Goal: Information Seeking & Learning: Learn about a topic

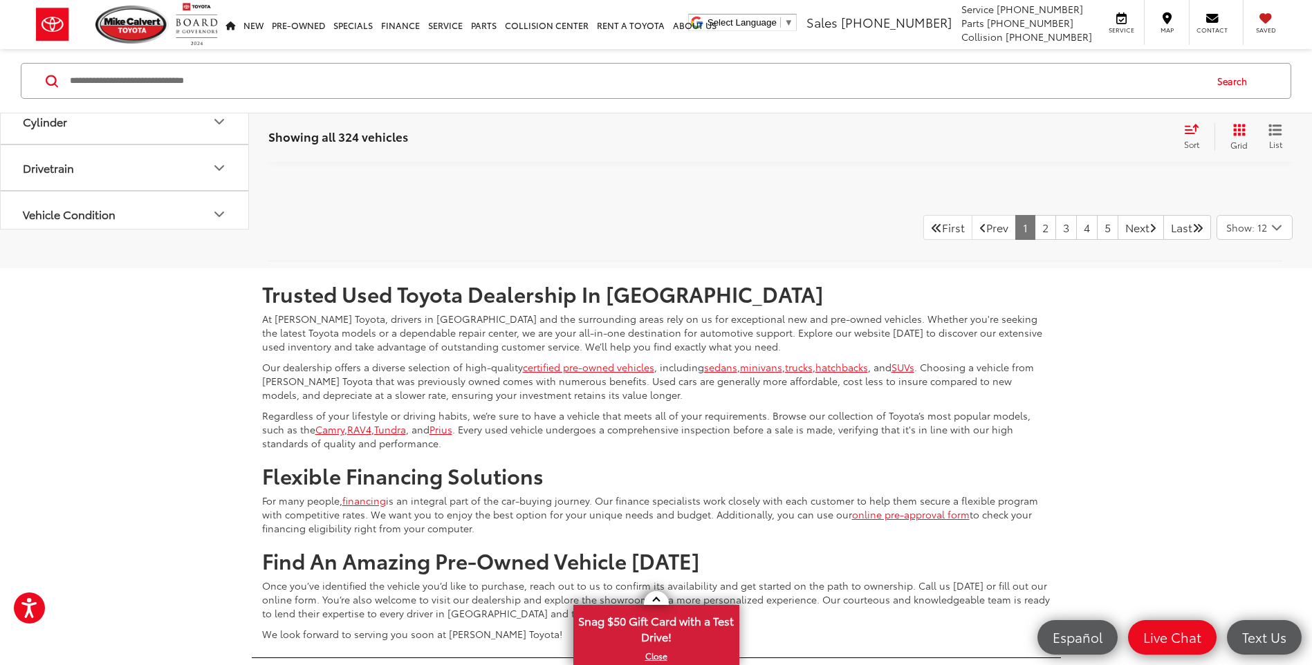
scroll to position [5879, 0]
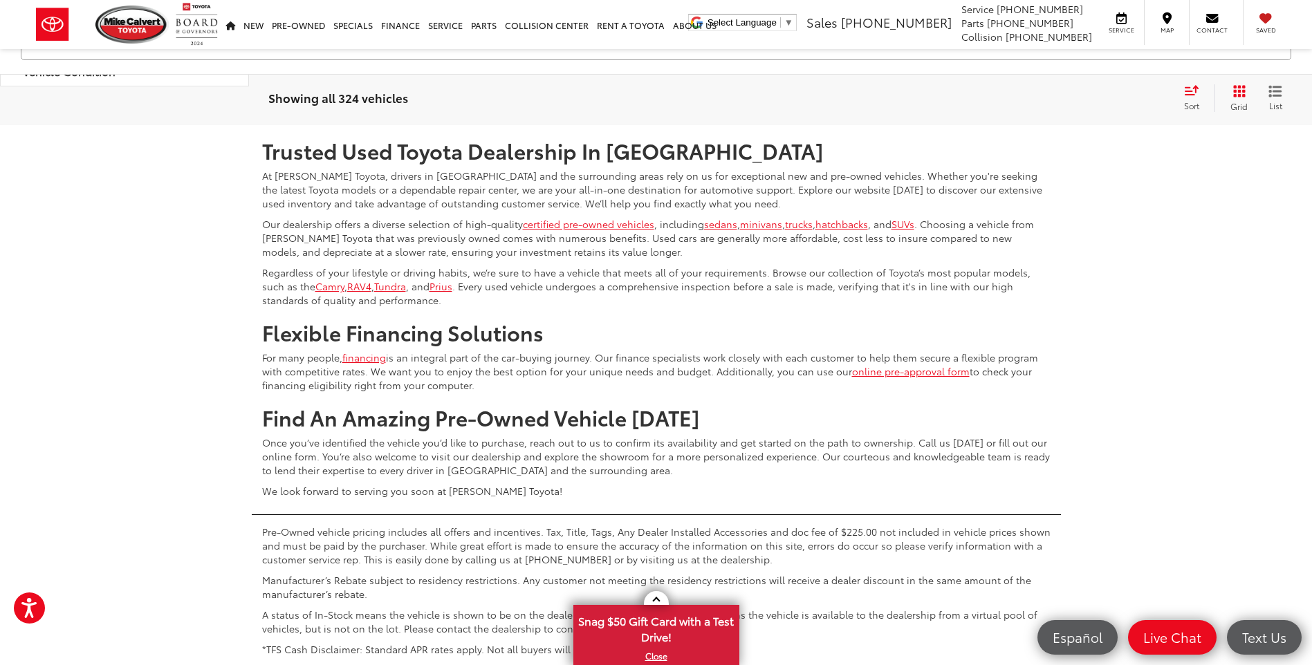
click at [1035, 97] on link "2" at bounding box center [1045, 84] width 21 height 25
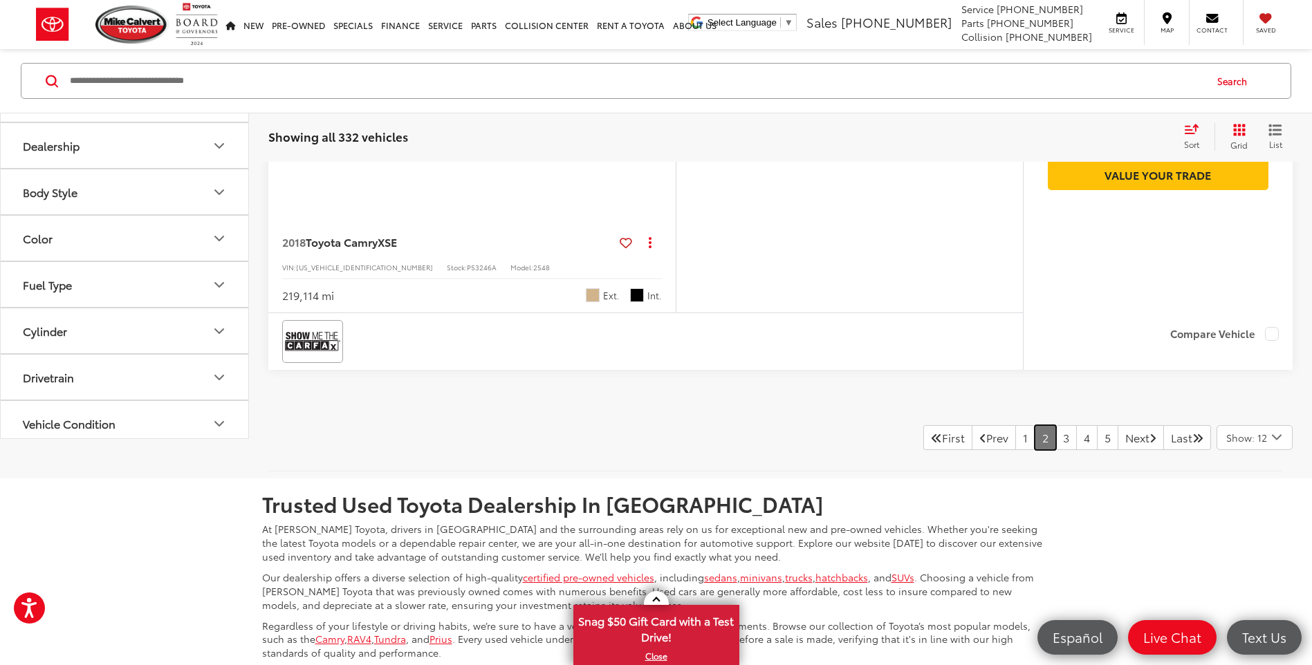
scroll to position [5575, 0]
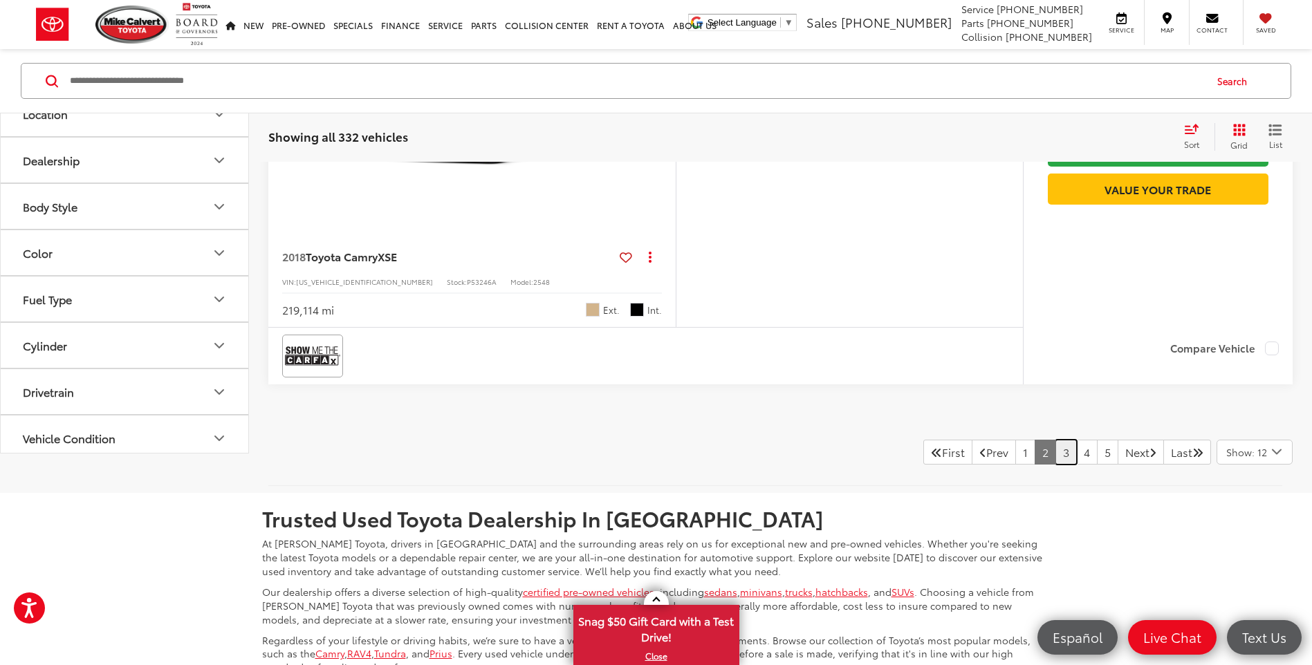
click at [1056, 465] on link "3" at bounding box center [1066, 452] width 21 height 25
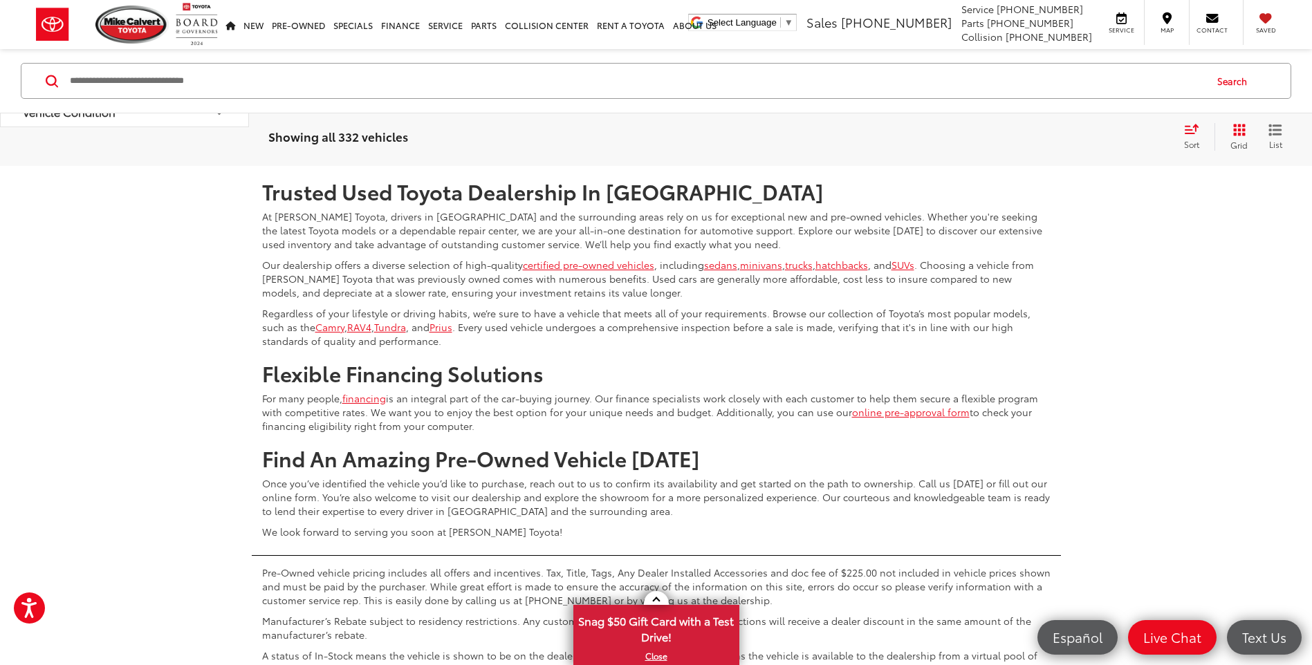
scroll to position [5949, 0]
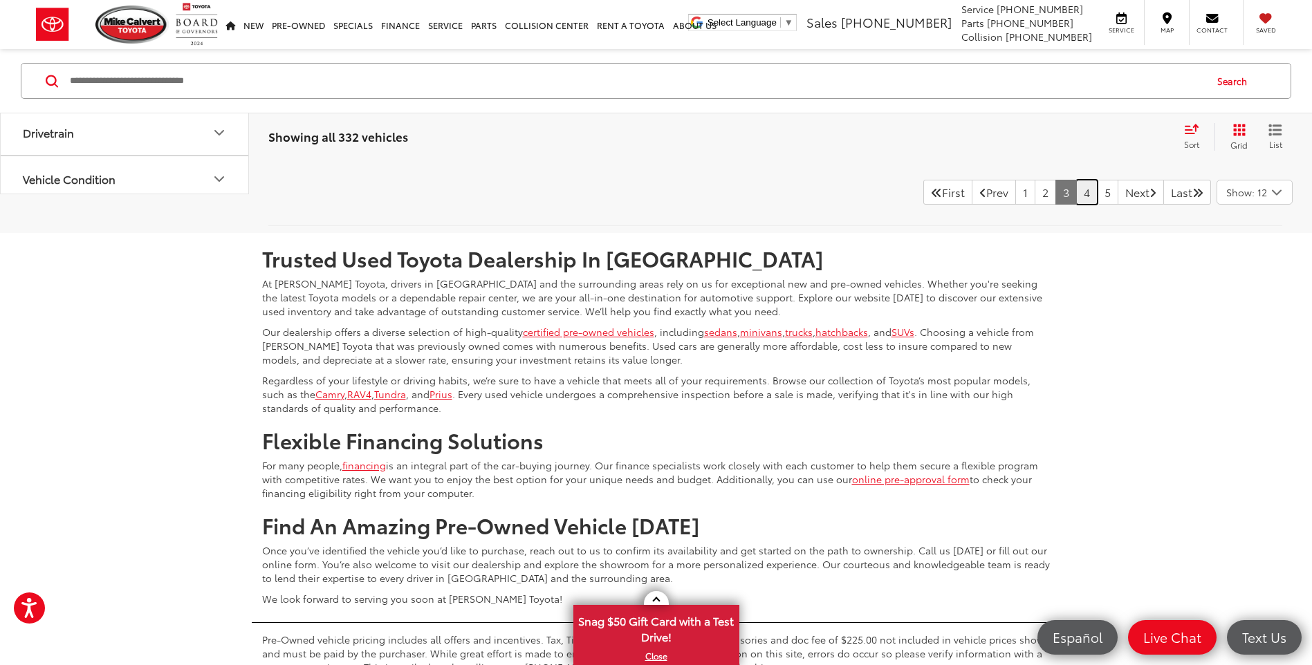
click at [1076, 195] on link "4" at bounding box center [1086, 192] width 21 height 25
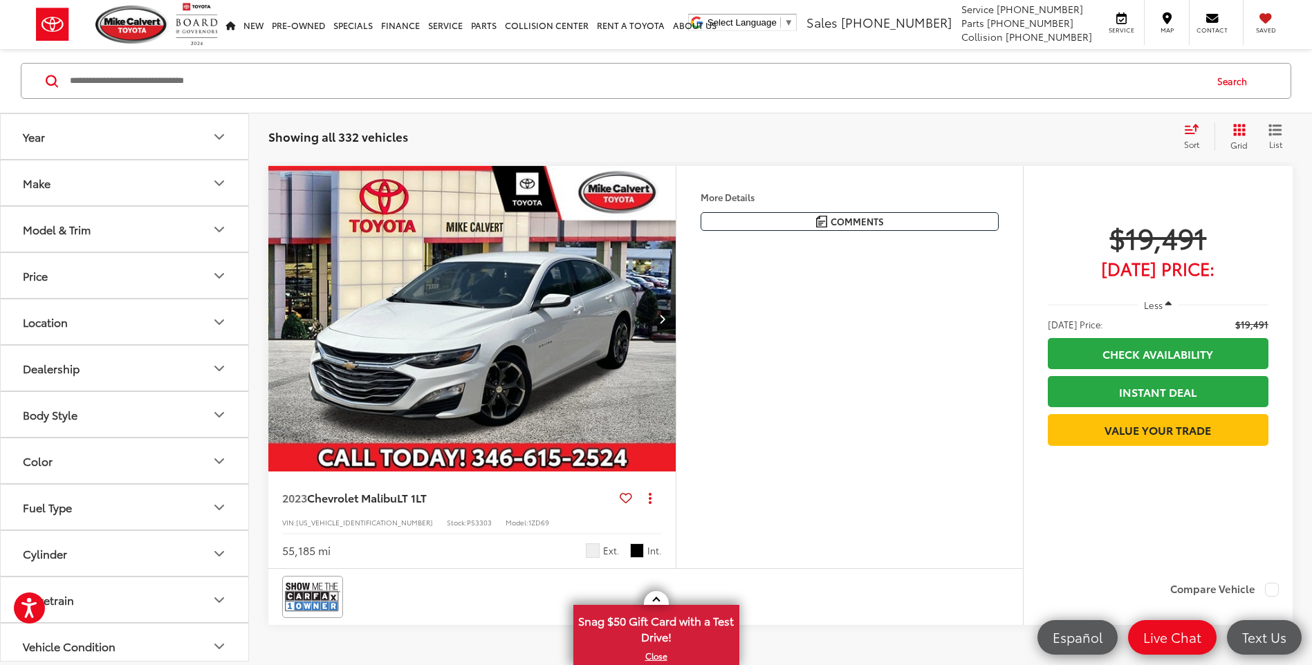
scroll to position [5607, 0]
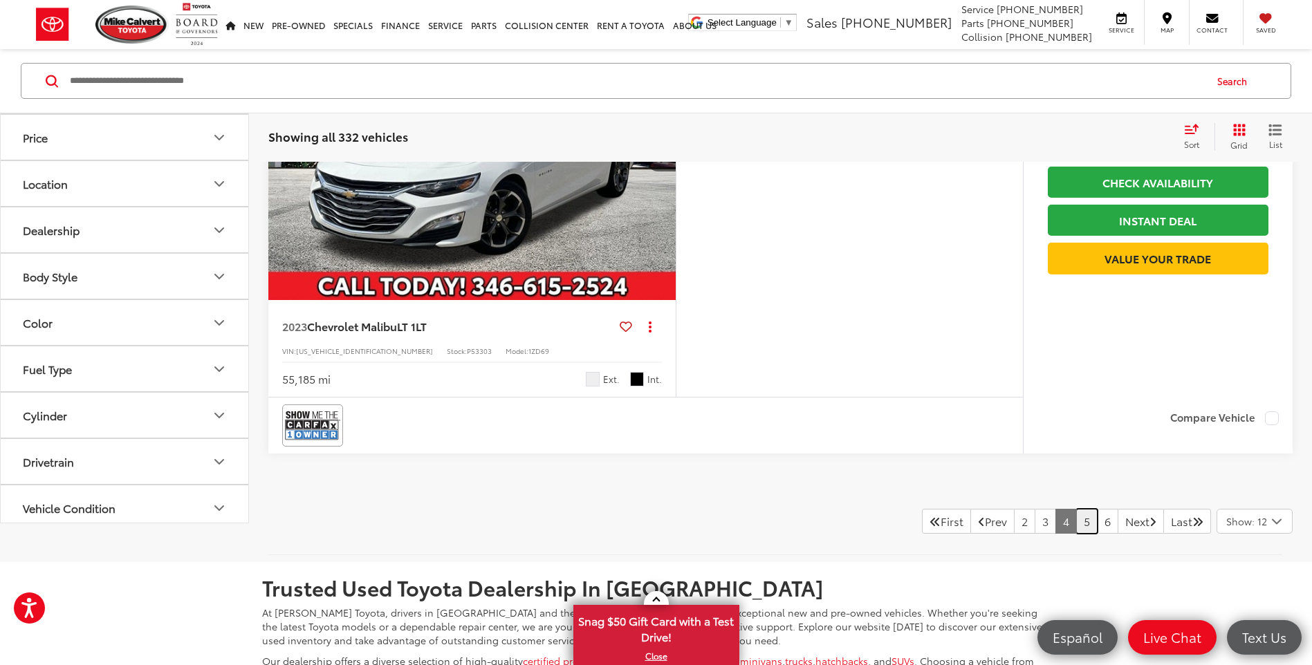
click at [1076, 533] on link "5" at bounding box center [1086, 521] width 21 height 25
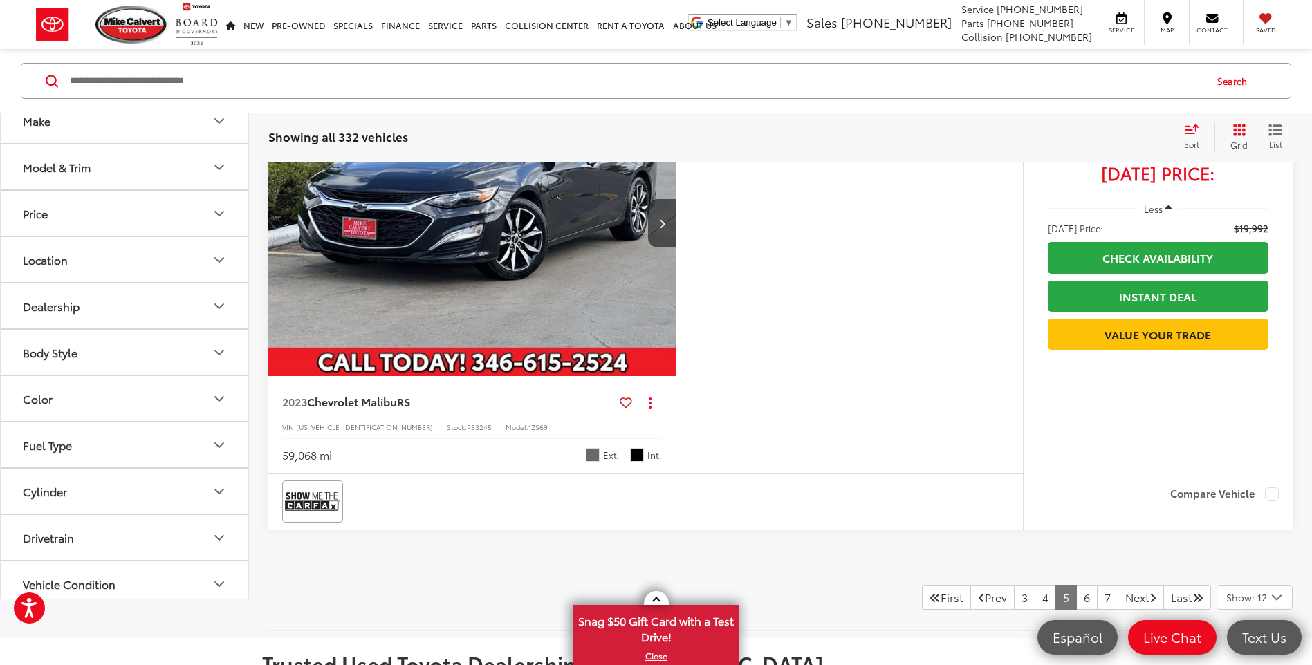
scroll to position [5741, 0]
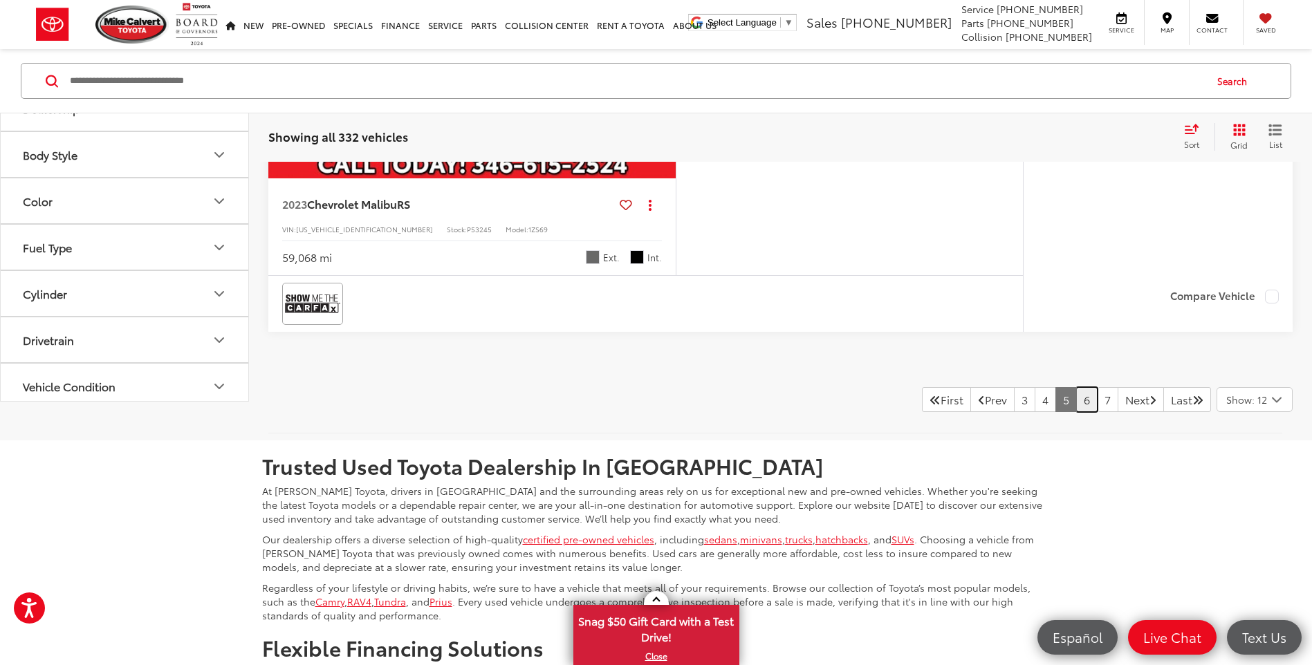
click at [1076, 404] on link "6" at bounding box center [1086, 399] width 21 height 25
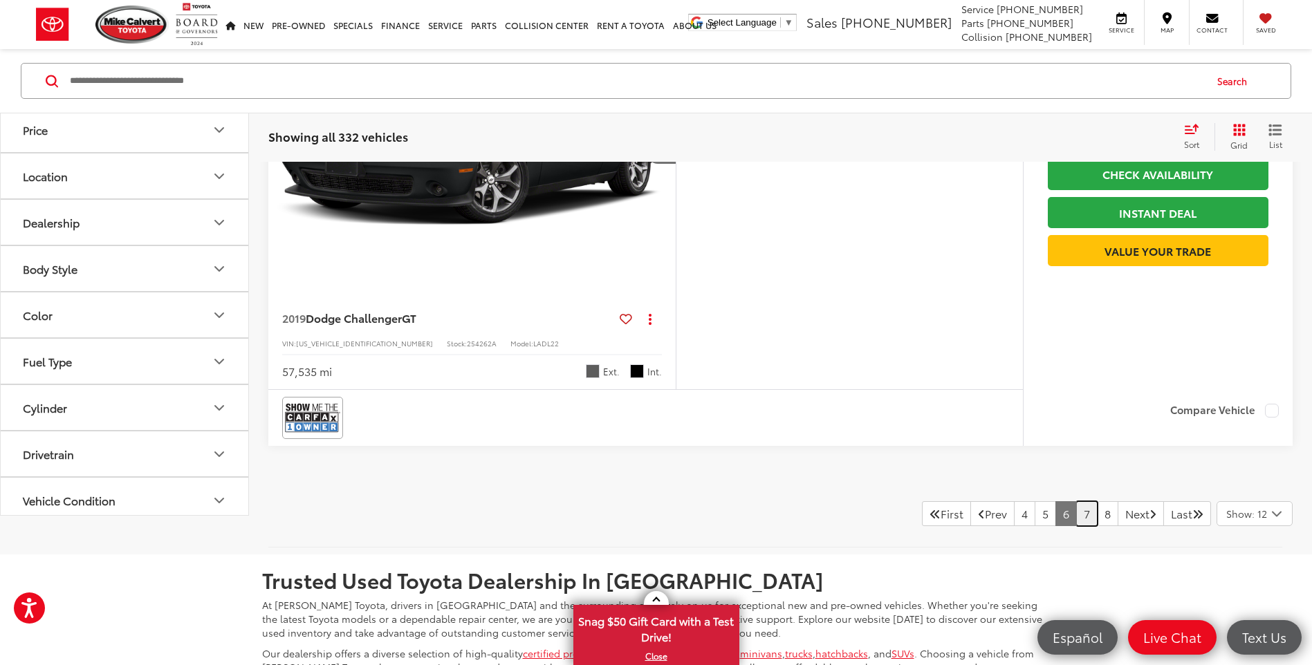
scroll to position [5914, 0]
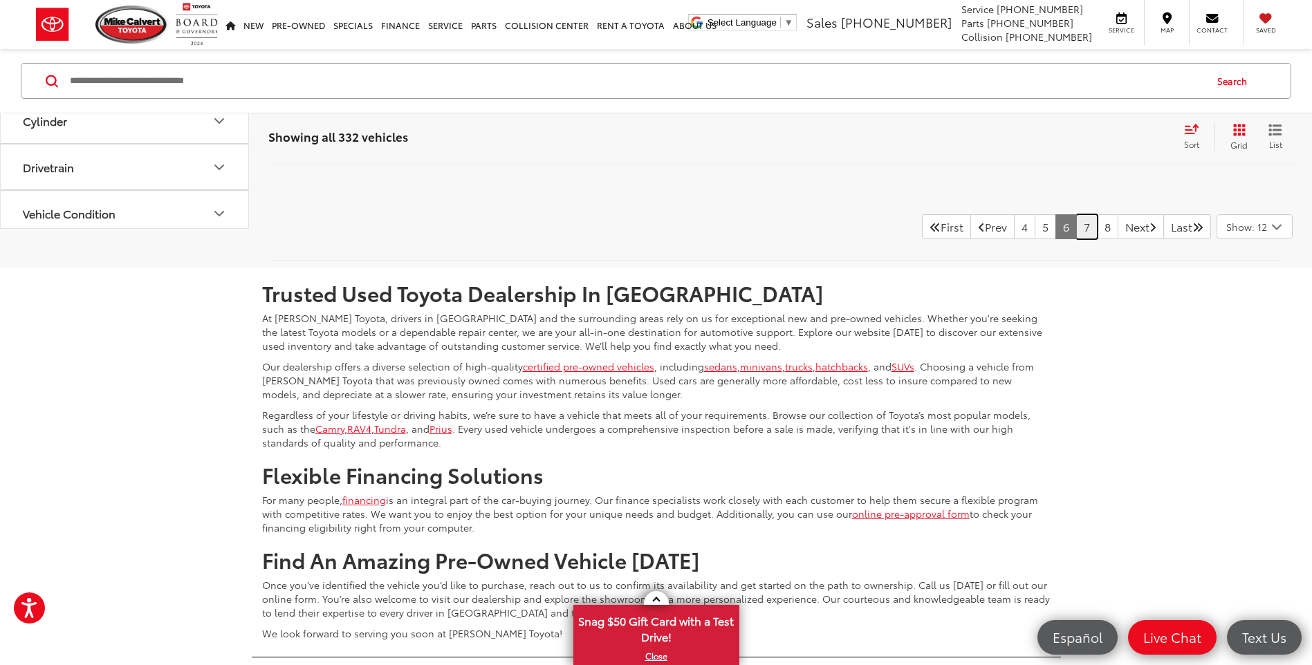
click at [1076, 230] on link "7" at bounding box center [1086, 226] width 21 height 25
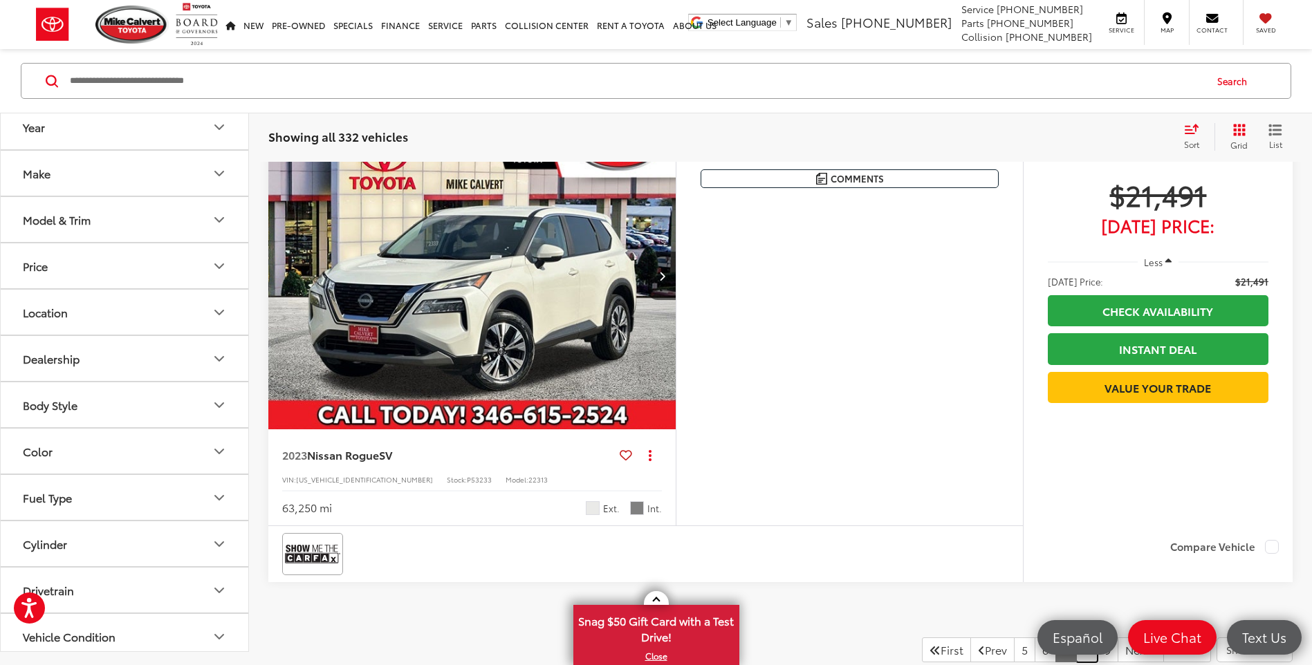
scroll to position [5830, 0]
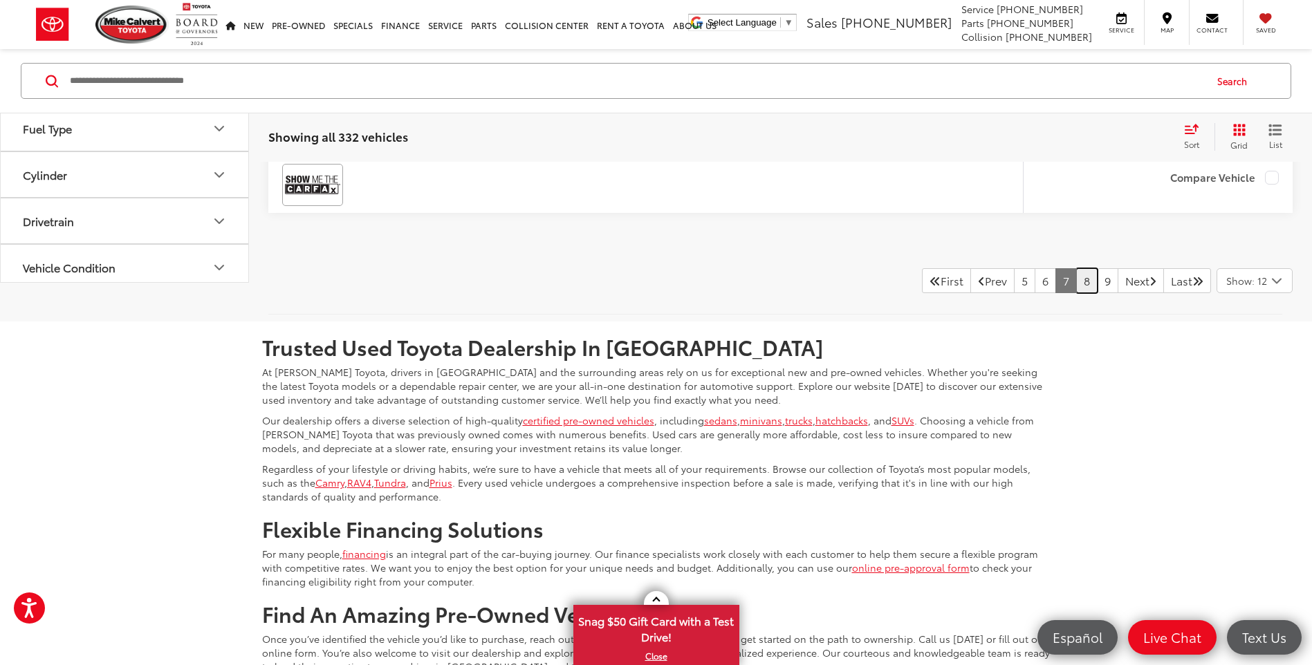
click at [1076, 282] on link "8" at bounding box center [1086, 280] width 21 height 25
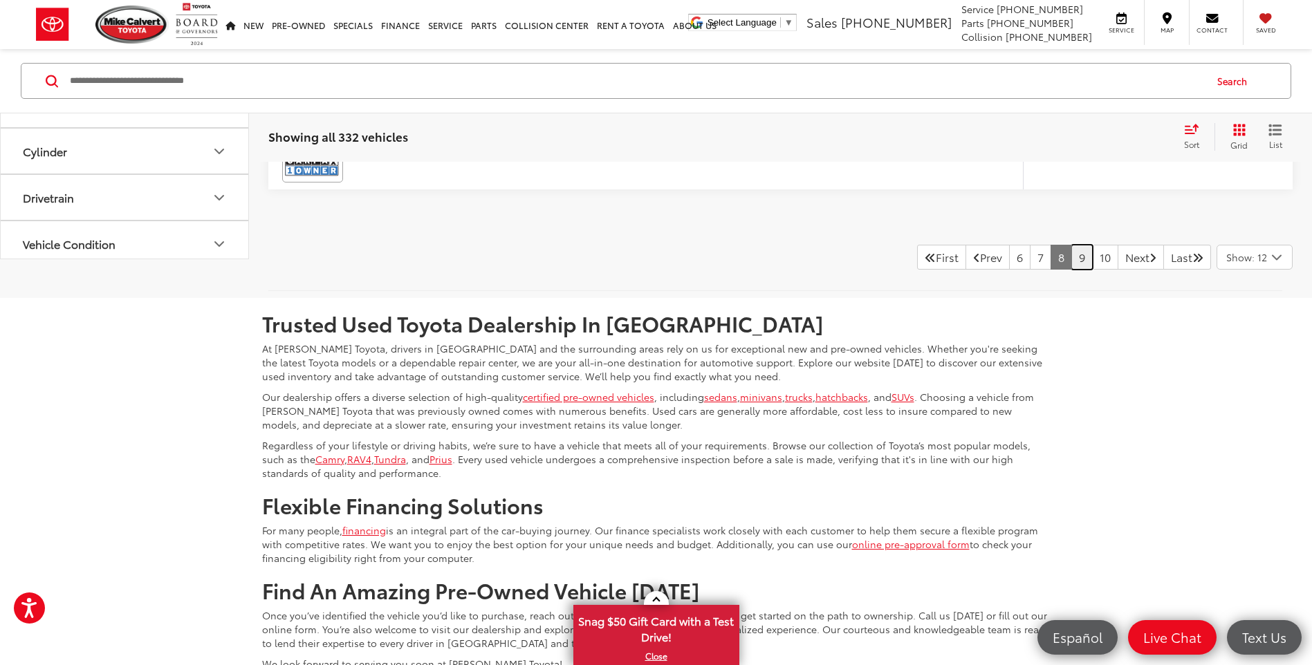
scroll to position [5970, 0]
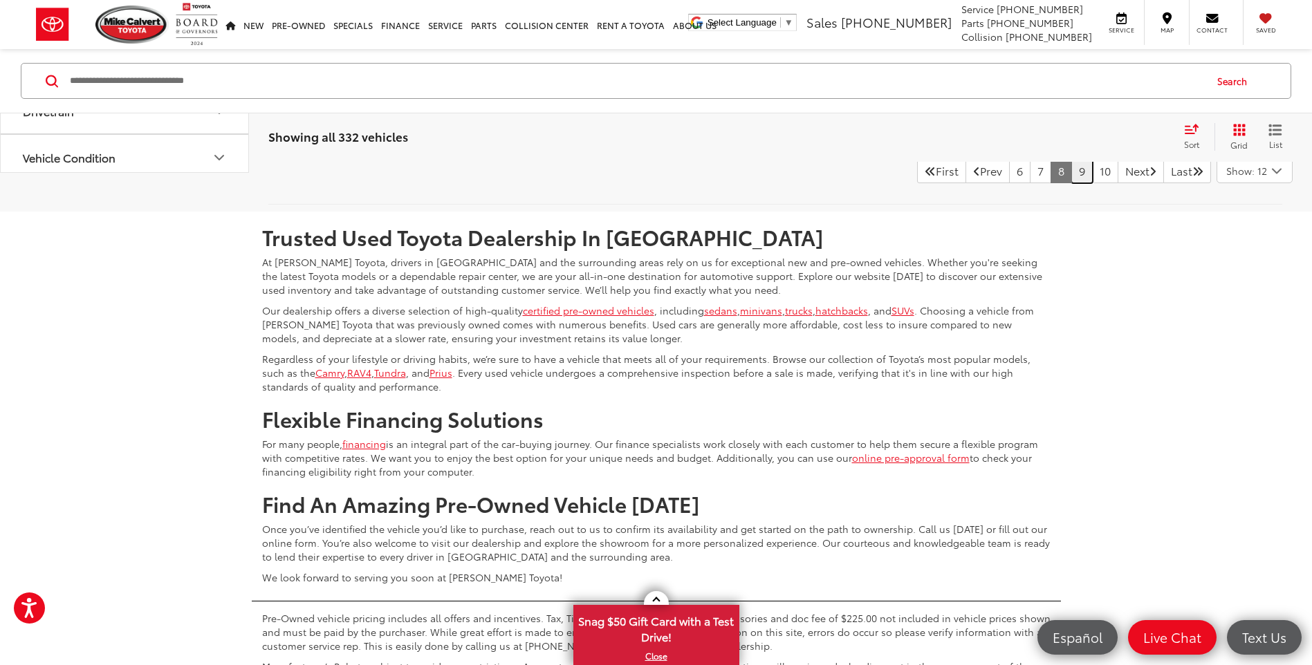
click at [1071, 174] on link "9" at bounding box center [1081, 170] width 21 height 25
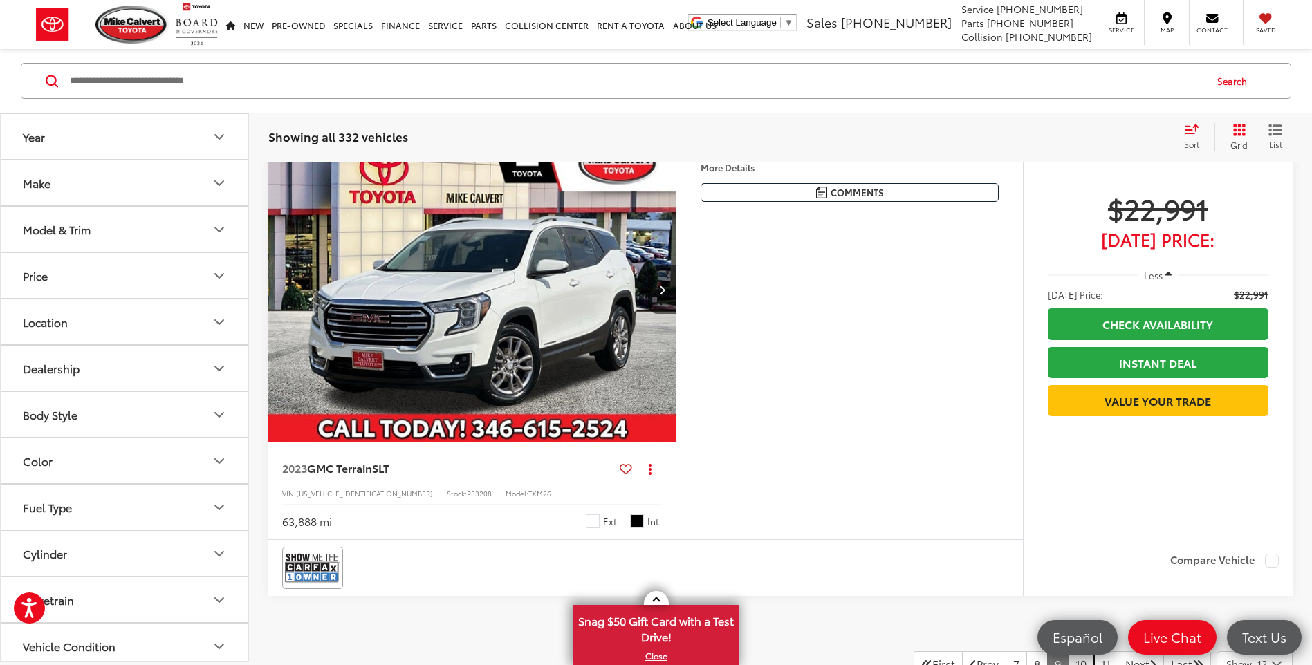
scroll to position [5741, 0]
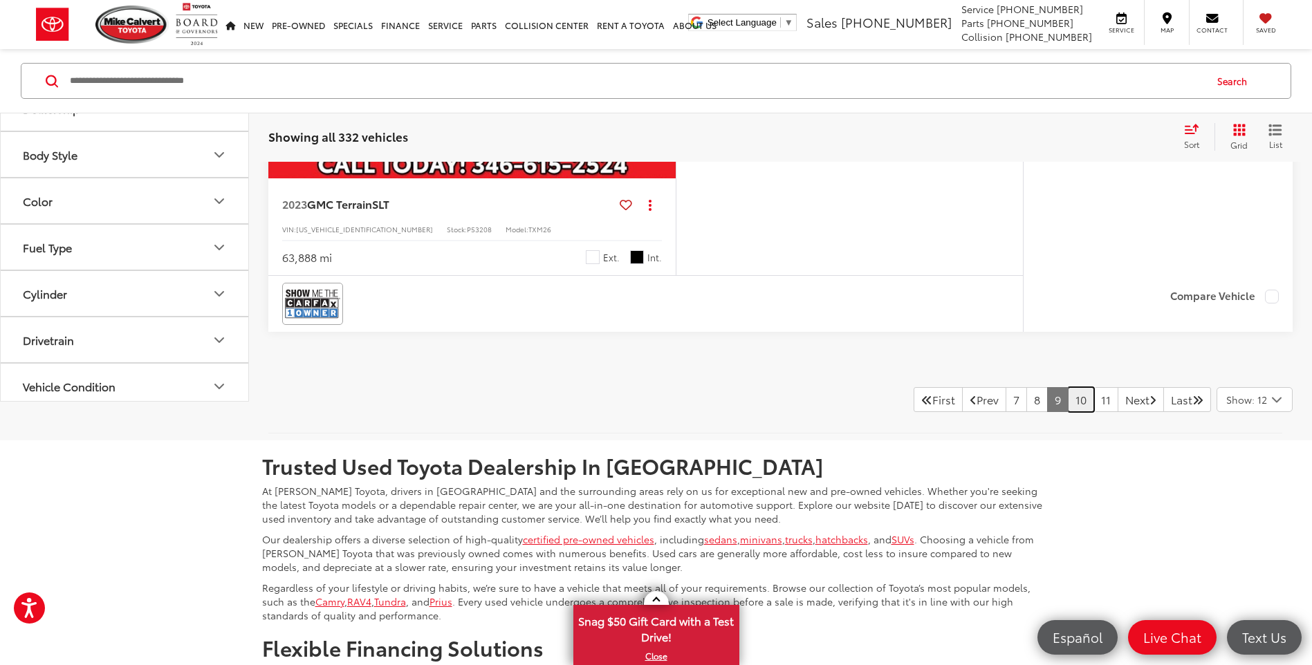
click at [1068, 399] on link "10" at bounding box center [1081, 399] width 26 height 25
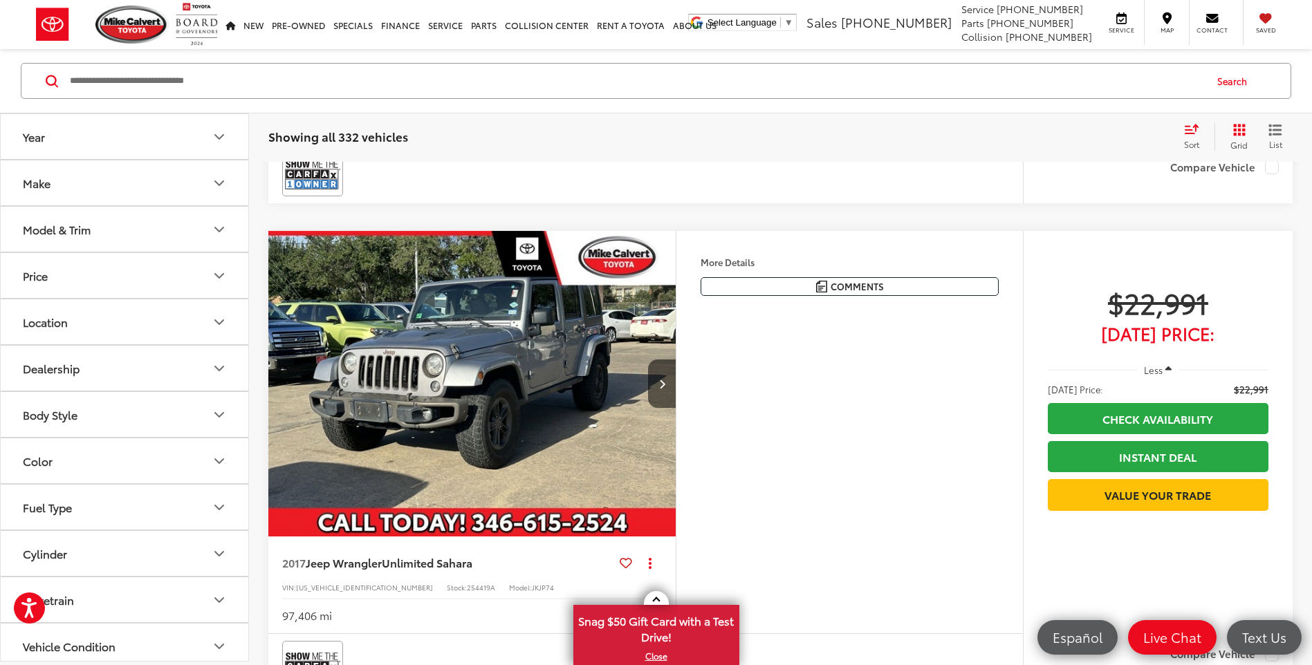
scroll to position [3459, 0]
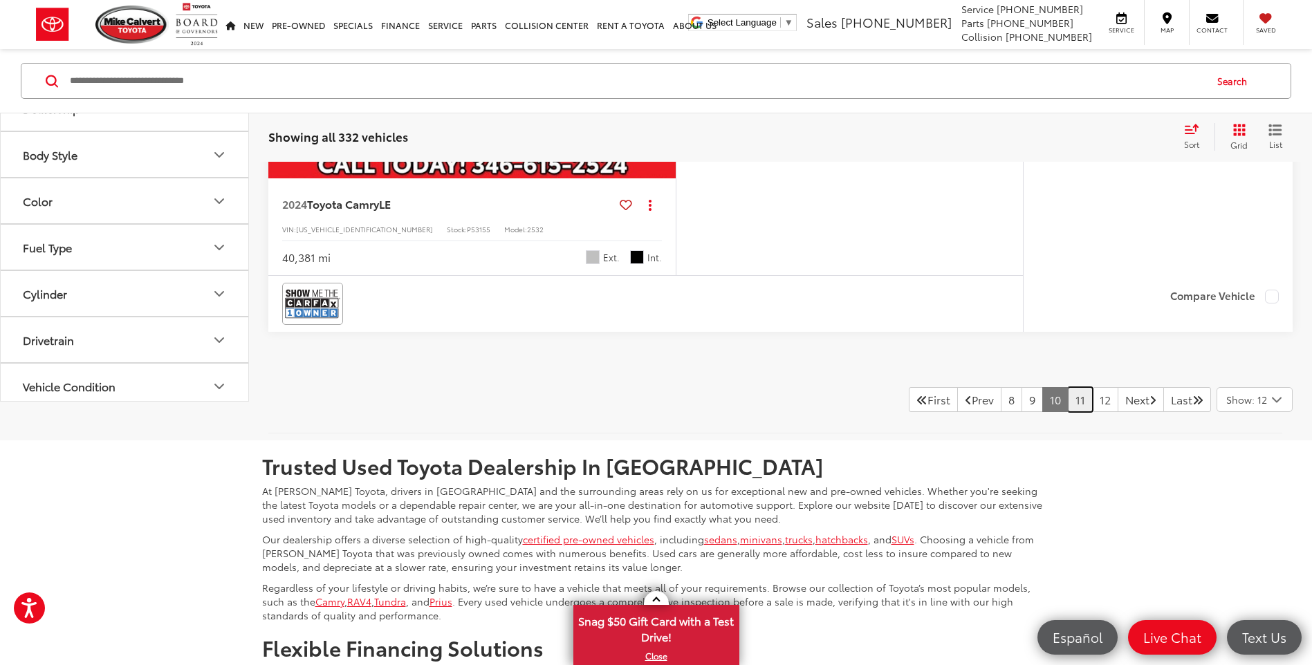
click at [1068, 392] on link "11" at bounding box center [1080, 399] width 25 height 25
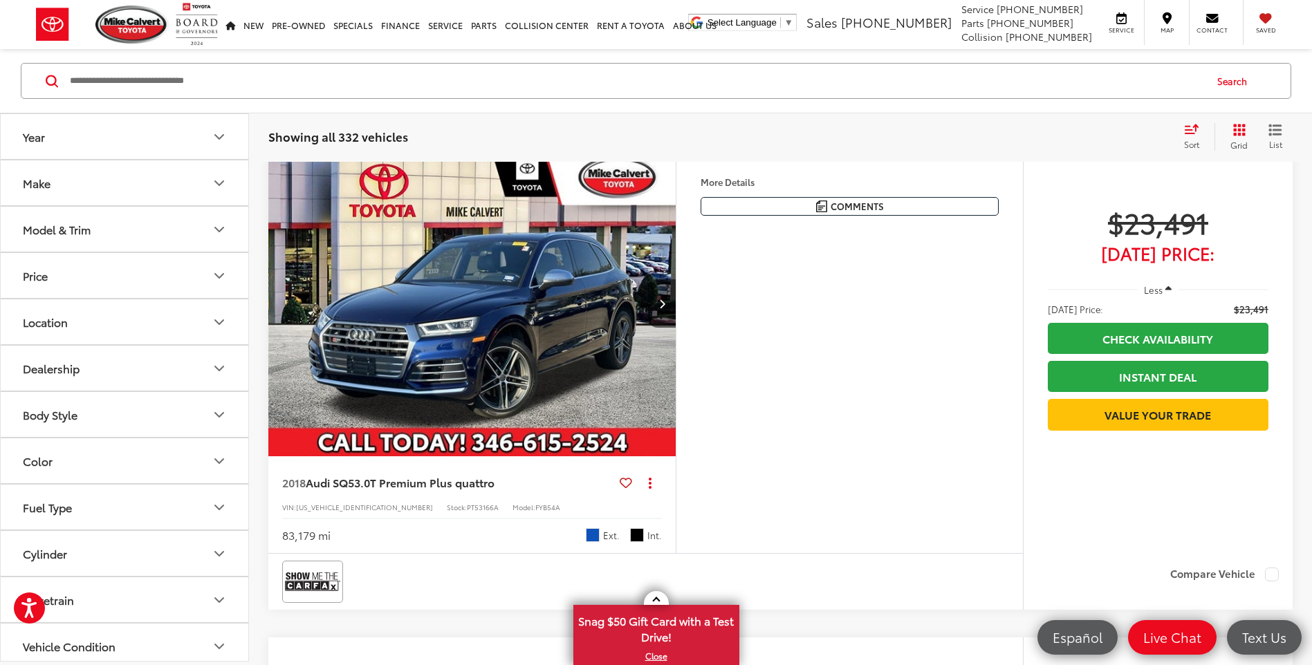
scroll to position [3459, 0]
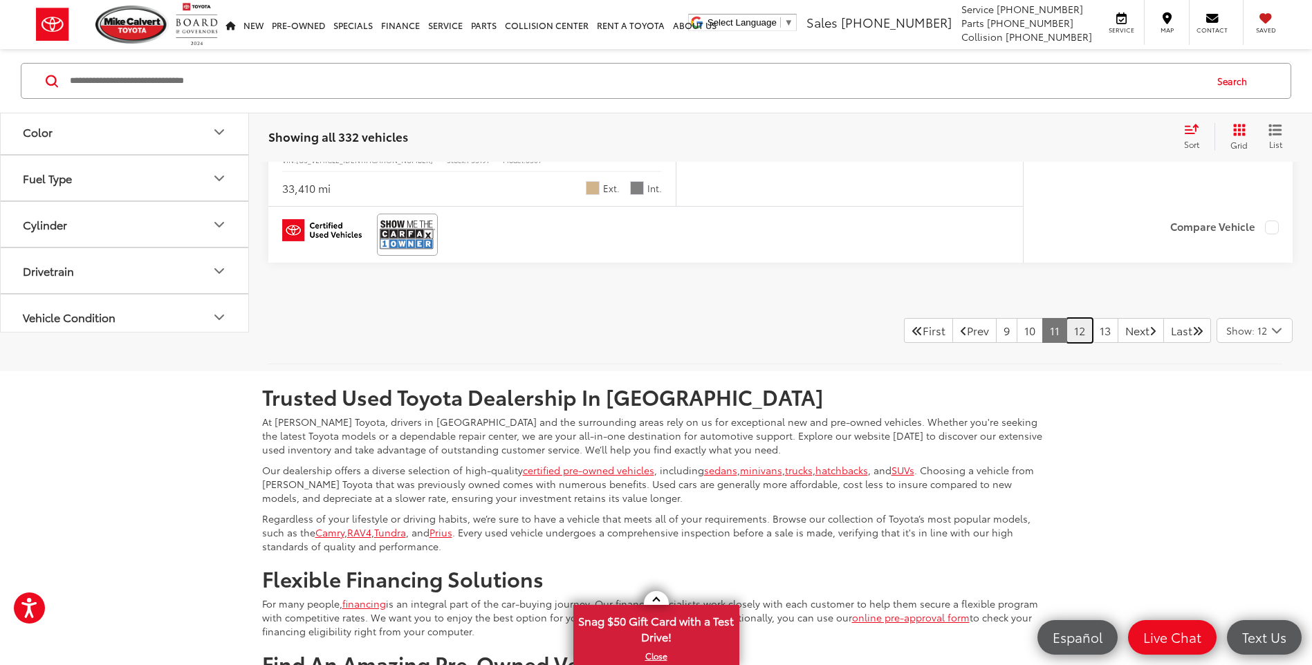
click at [1067, 340] on link "12" at bounding box center [1080, 330] width 26 height 25
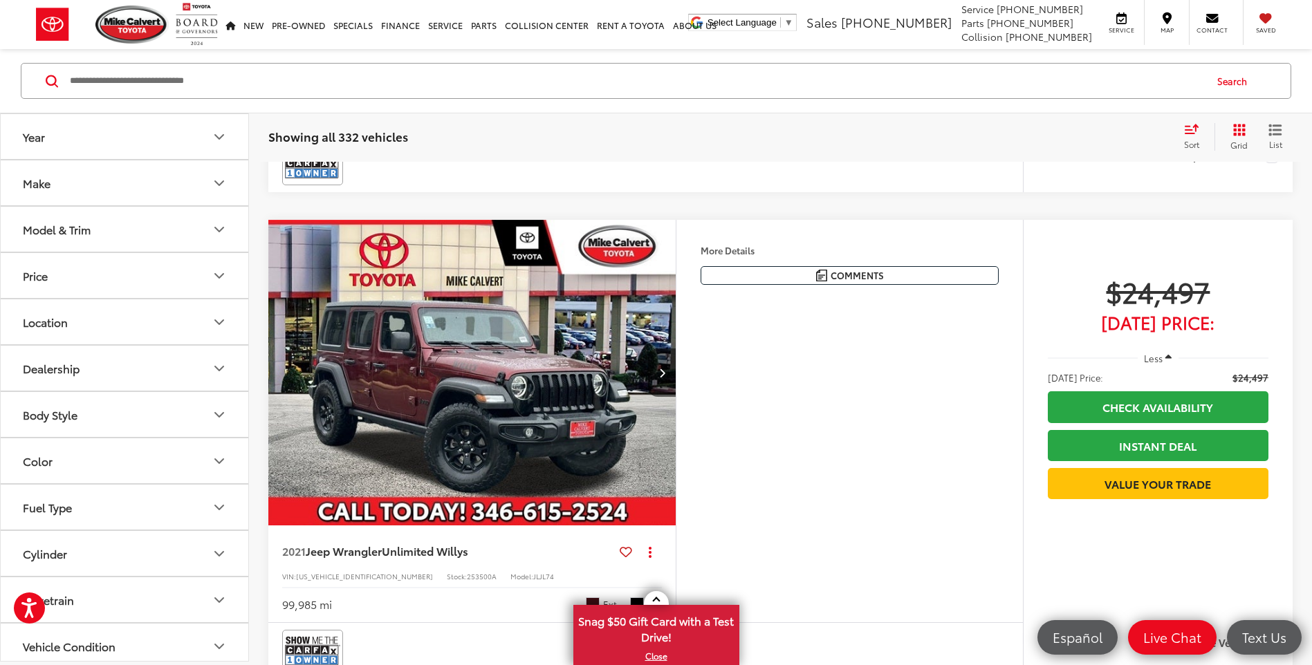
scroll to position [5421, 0]
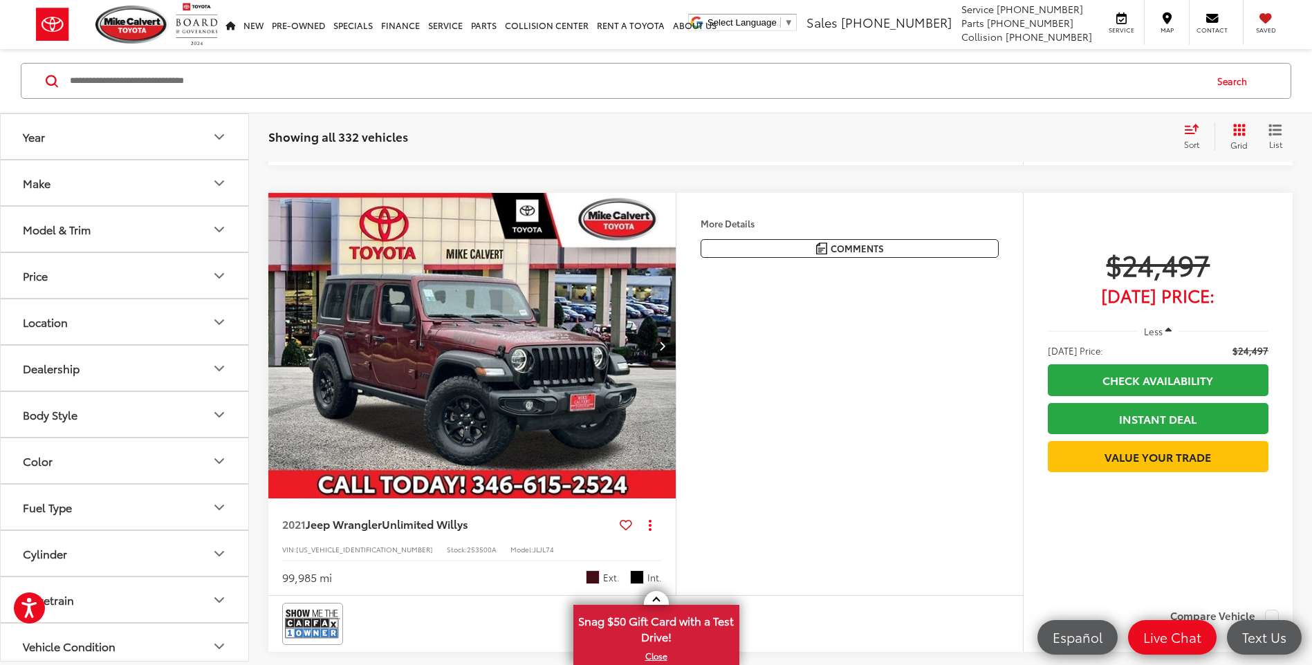
click at [659, 351] on button "Next image" at bounding box center [662, 346] width 28 height 48
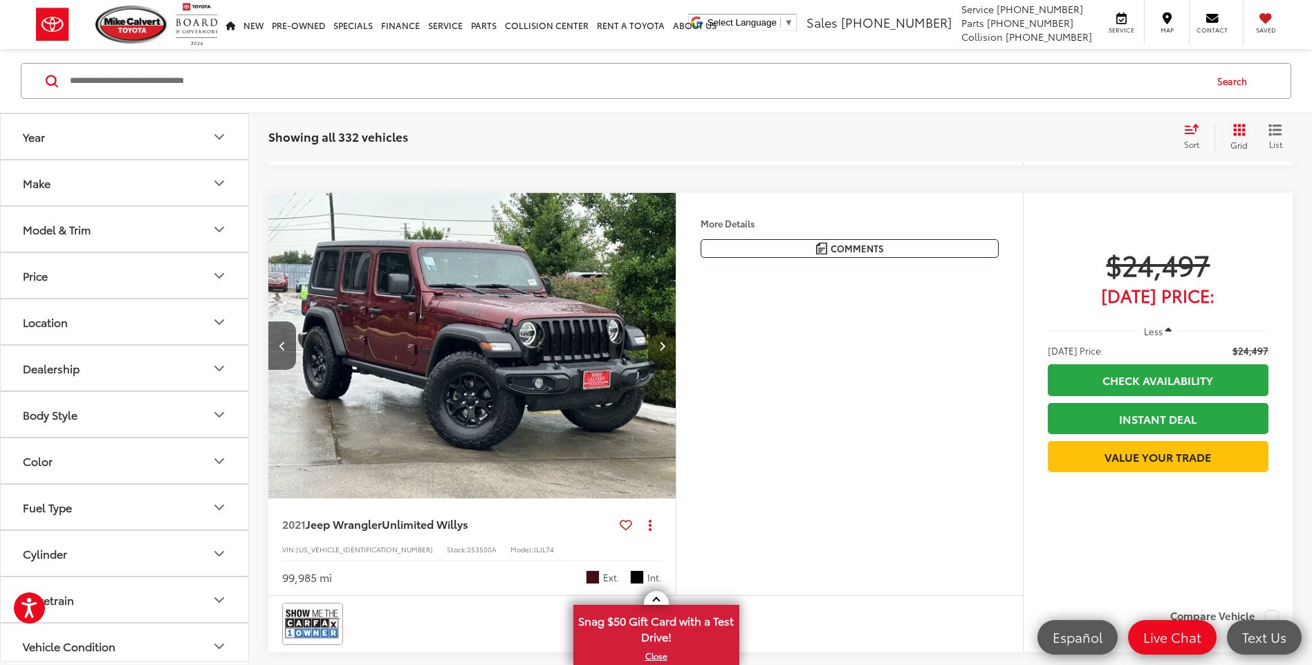
click at [659, 351] on button "Next image" at bounding box center [662, 346] width 28 height 48
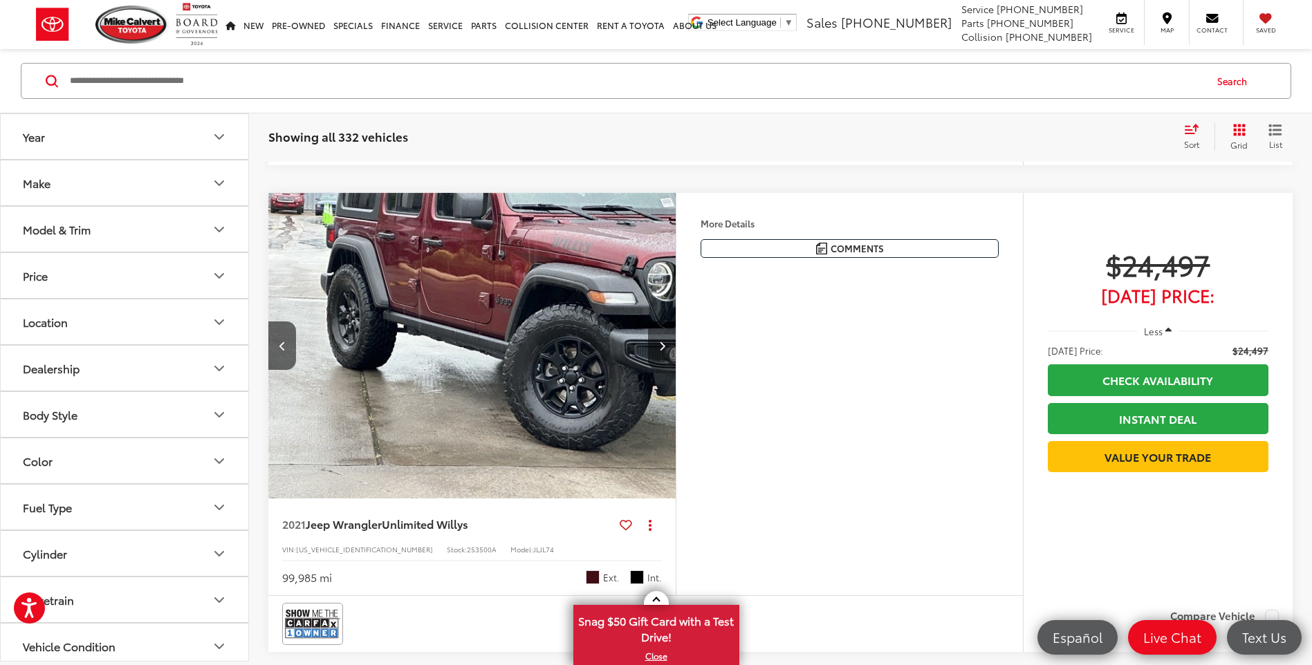
click at [659, 351] on button "Next image" at bounding box center [662, 346] width 28 height 48
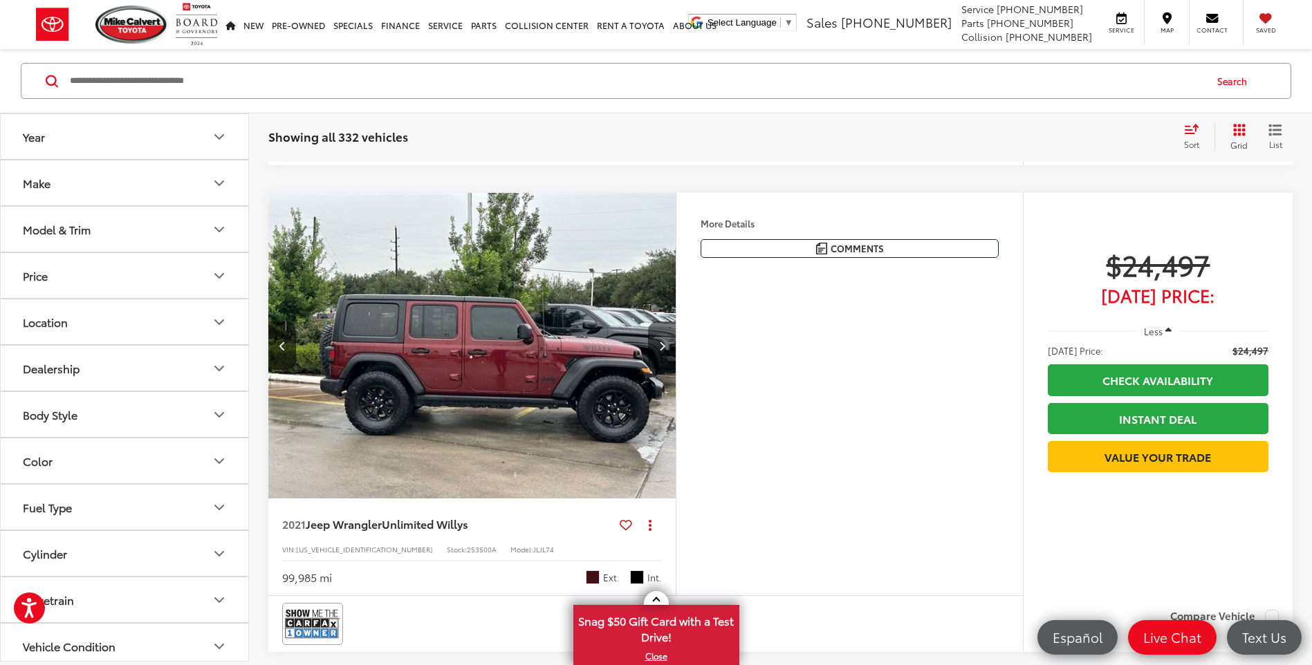
click at [659, 351] on button "Next image" at bounding box center [662, 346] width 28 height 48
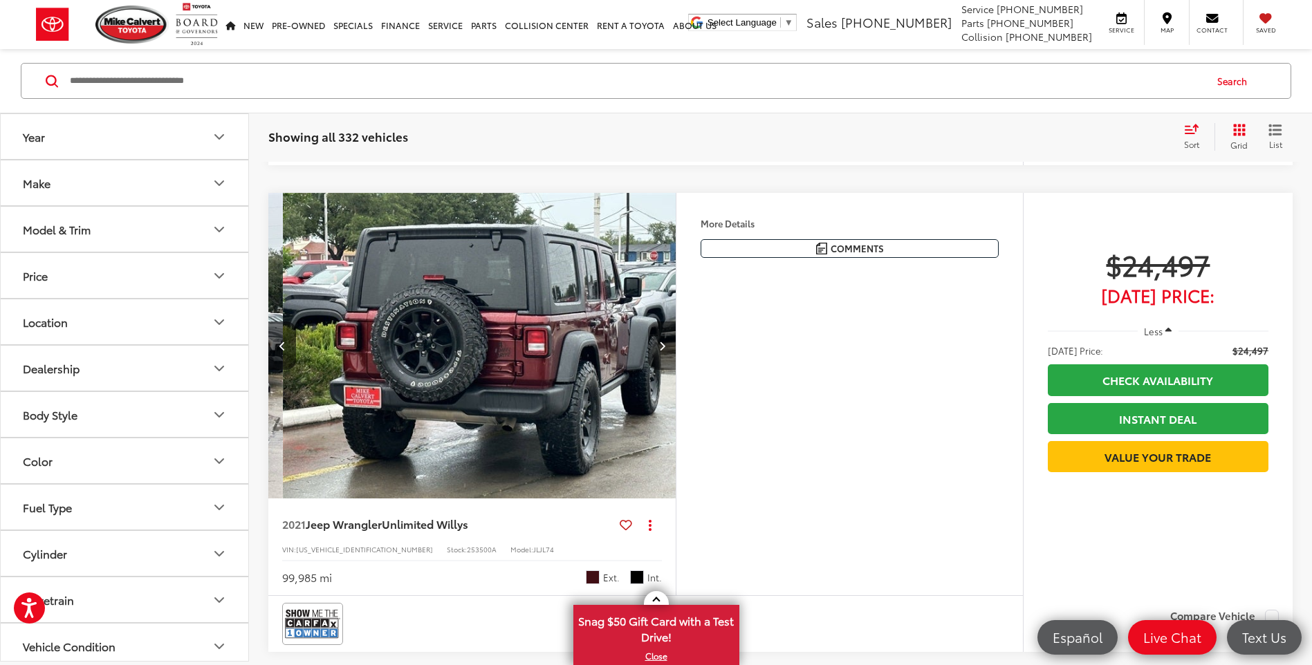
scroll to position [0, 1638]
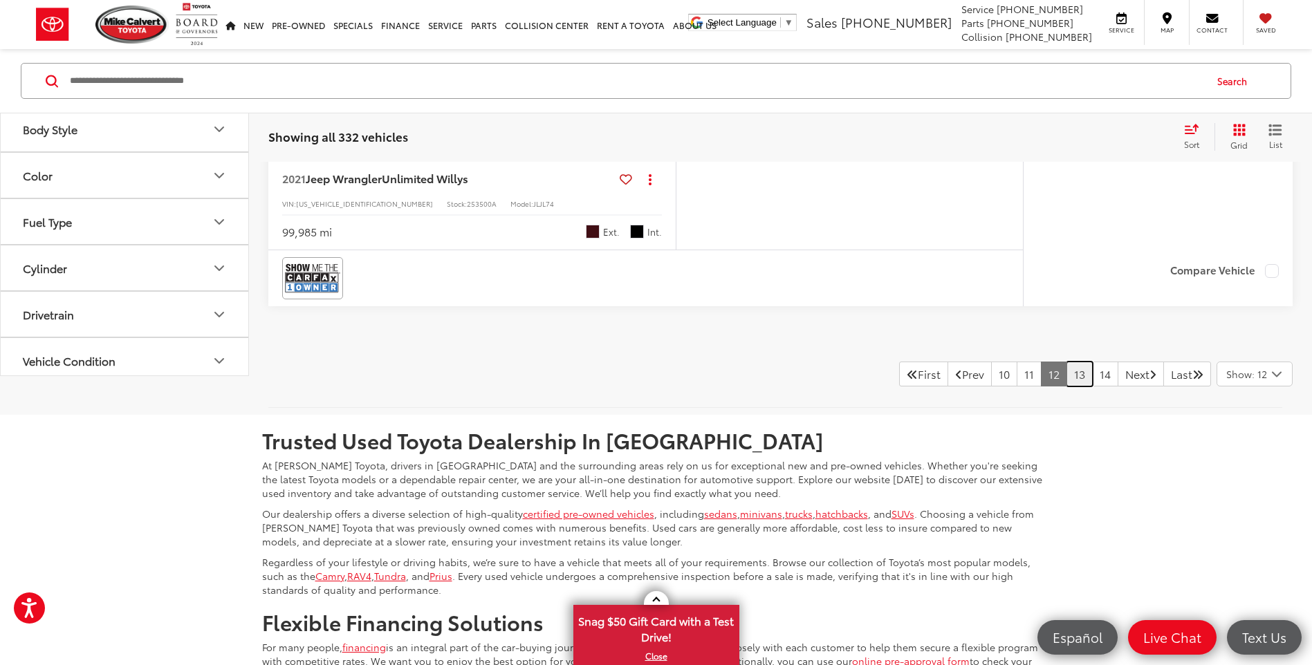
click at [1067, 371] on link "13" at bounding box center [1080, 374] width 26 height 25
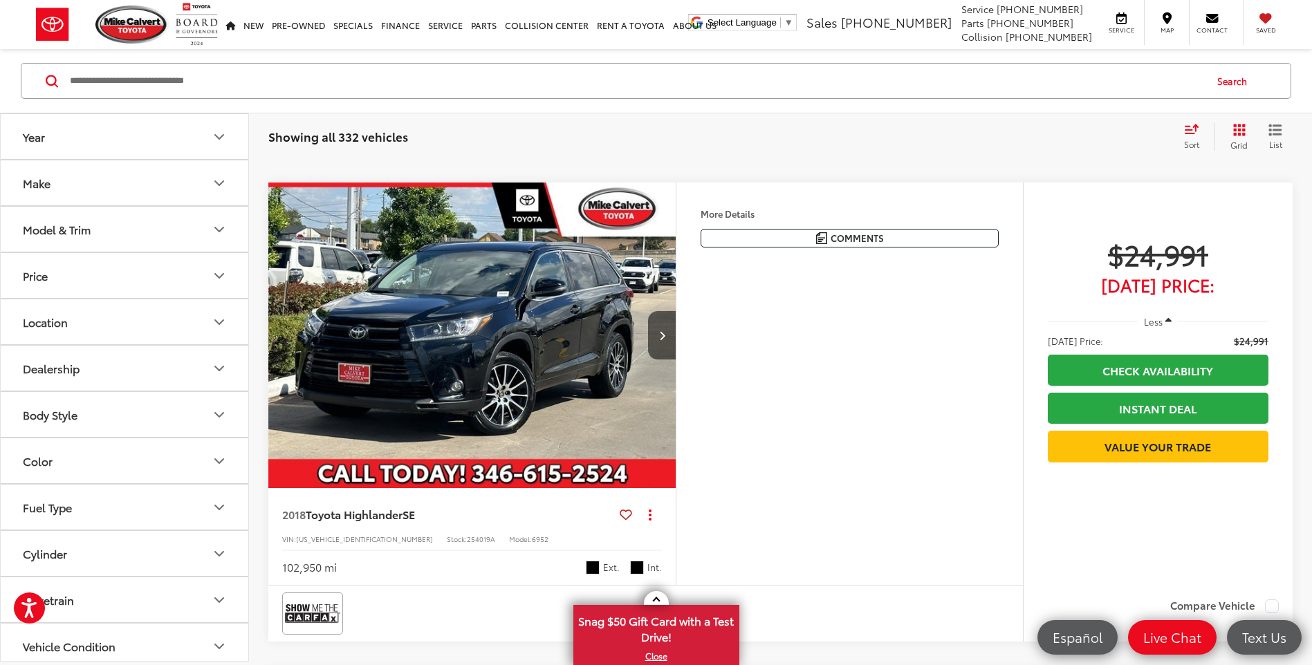
scroll to position [1542, 0]
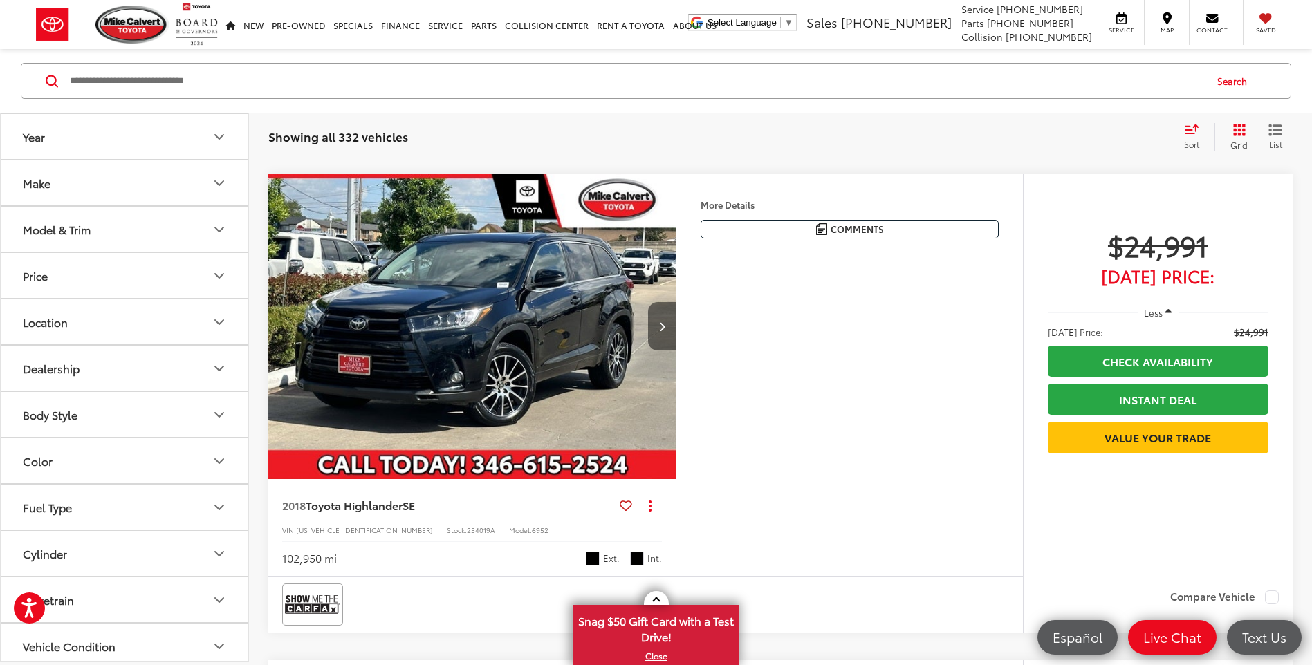
click at [657, 325] on button "Next image" at bounding box center [662, 326] width 28 height 48
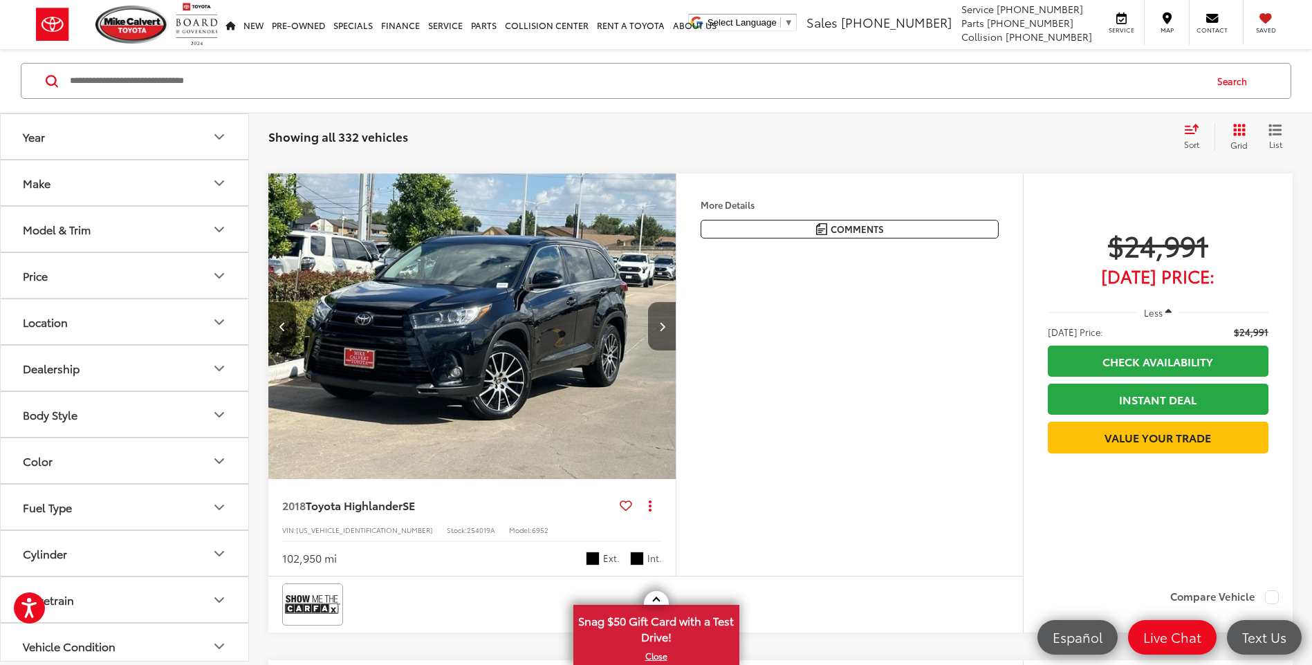
click at [657, 325] on button "Next image" at bounding box center [662, 326] width 28 height 48
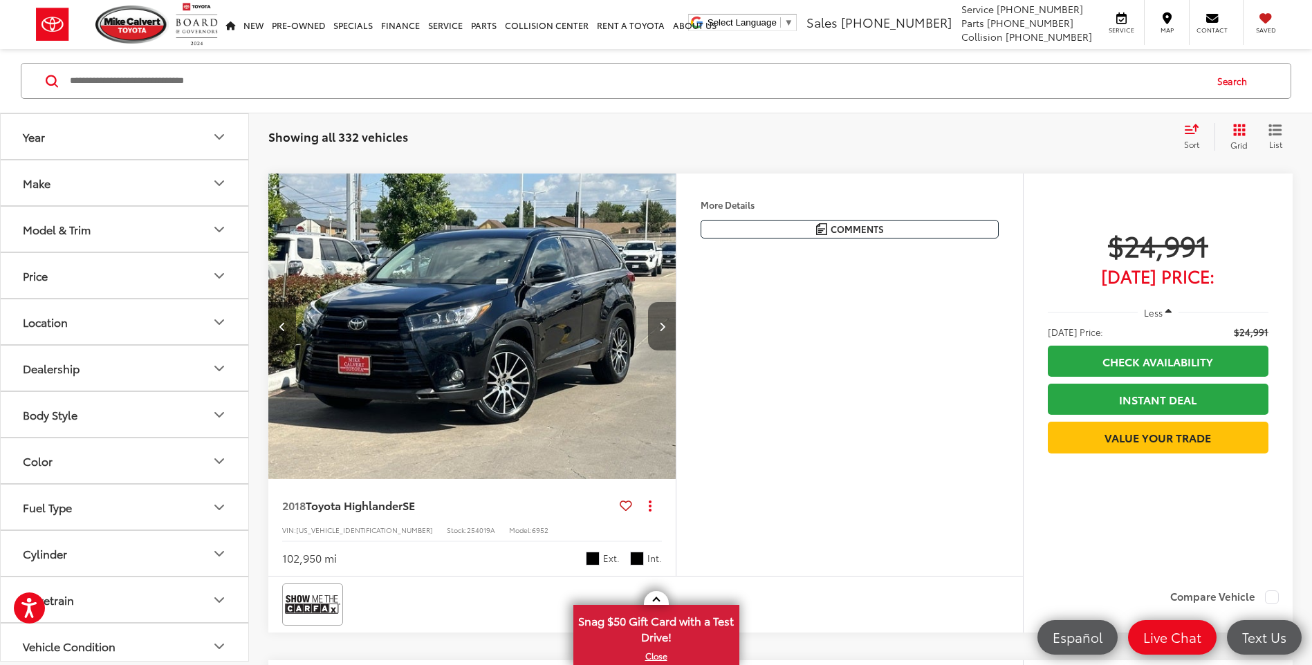
click at [657, 325] on button "Next image" at bounding box center [662, 326] width 28 height 48
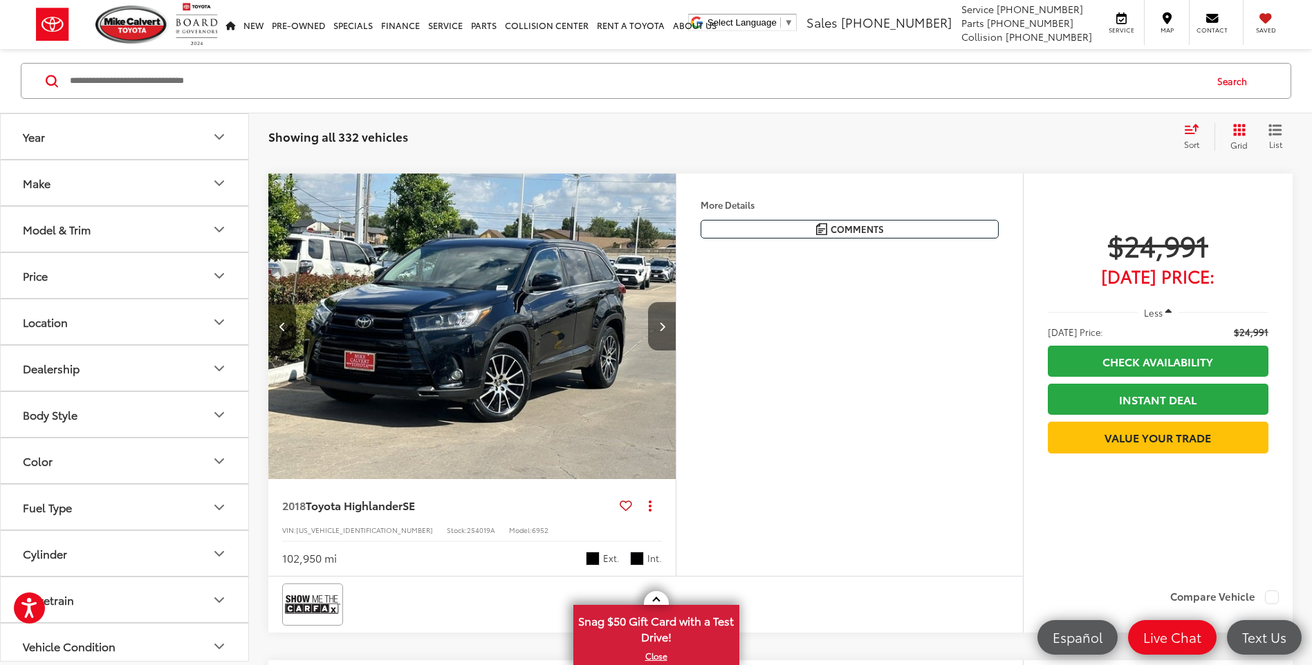
click at [657, 325] on button "Next image" at bounding box center [662, 326] width 28 height 48
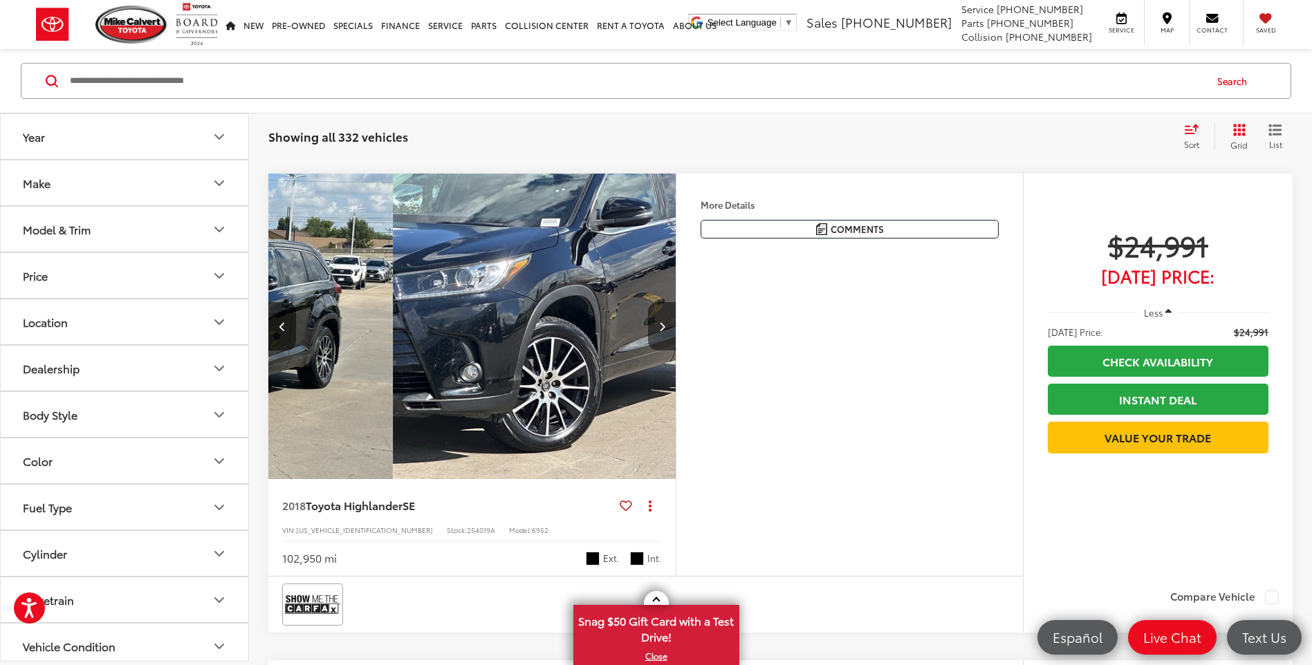
scroll to position [0, 1638]
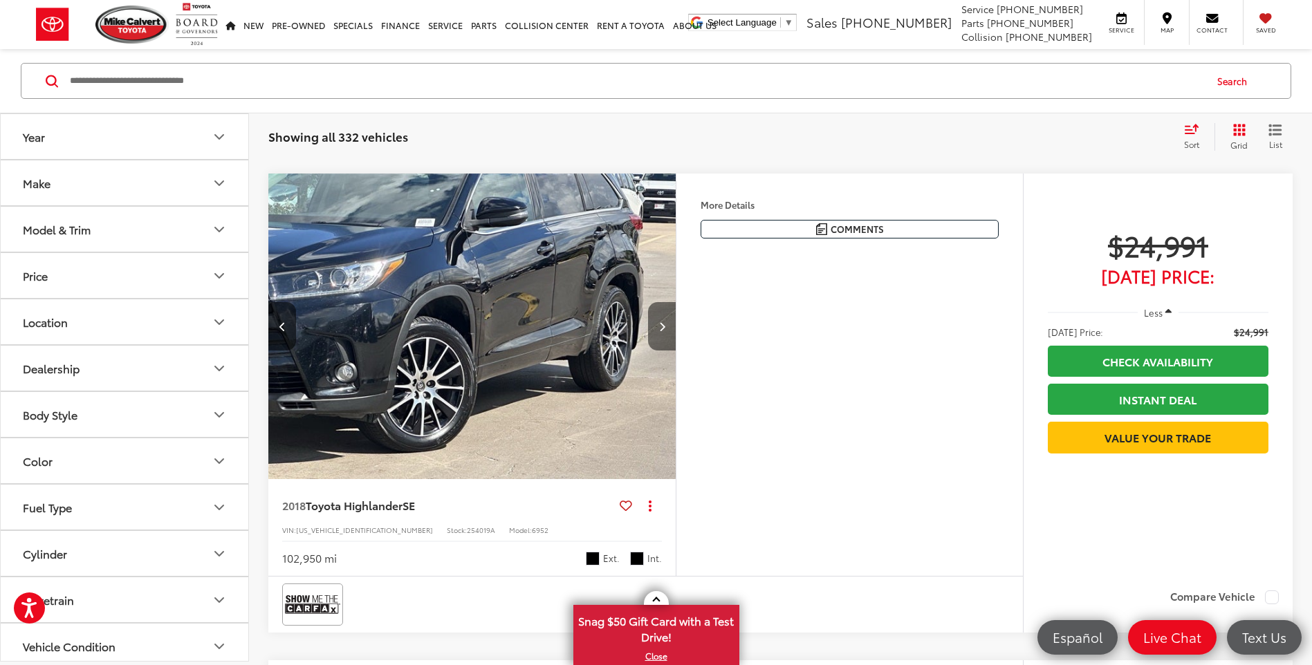
click at [657, 325] on button "Next image" at bounding box center [662, 326] width 28 height 48
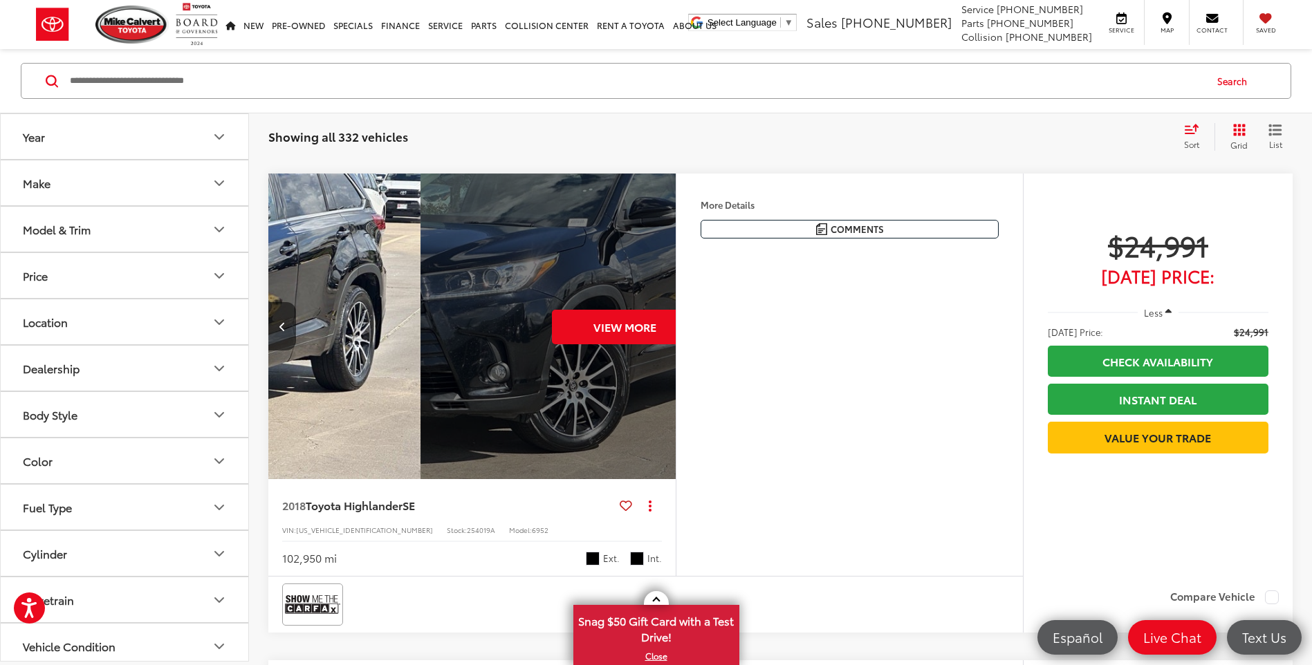
scroll to position [0, 2048]
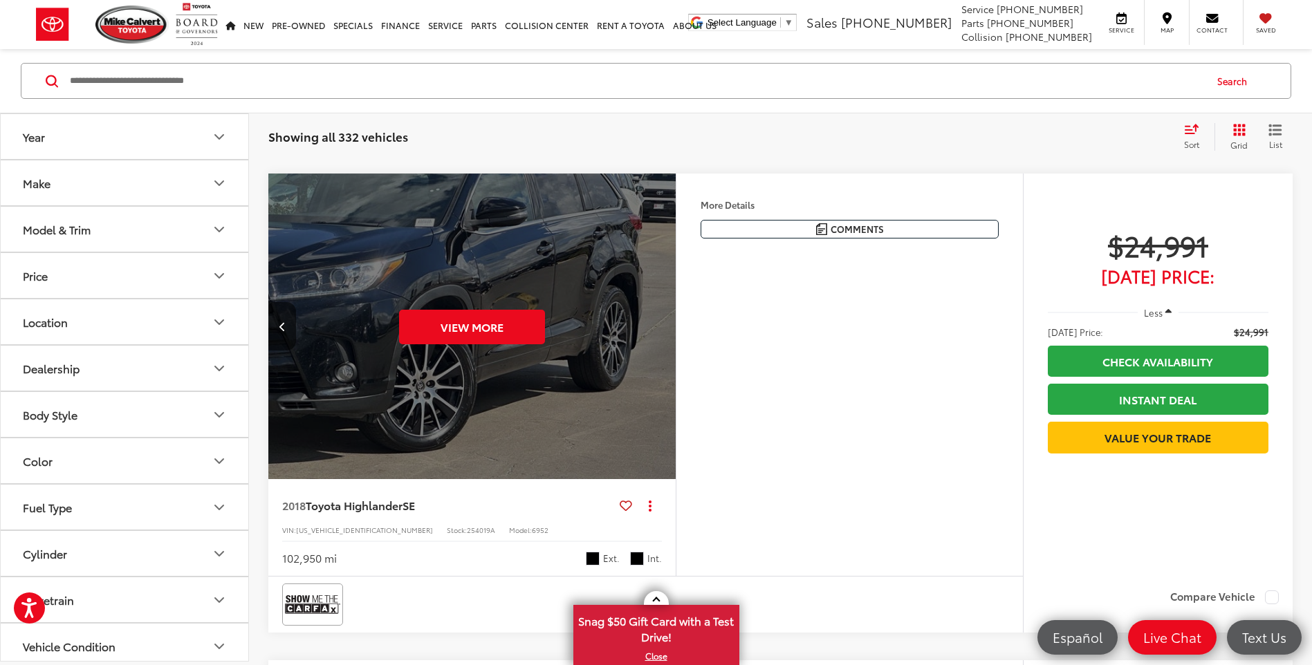
click at [657, 325] on div "View More" at bounding box center [472, 327] width 409 height 307
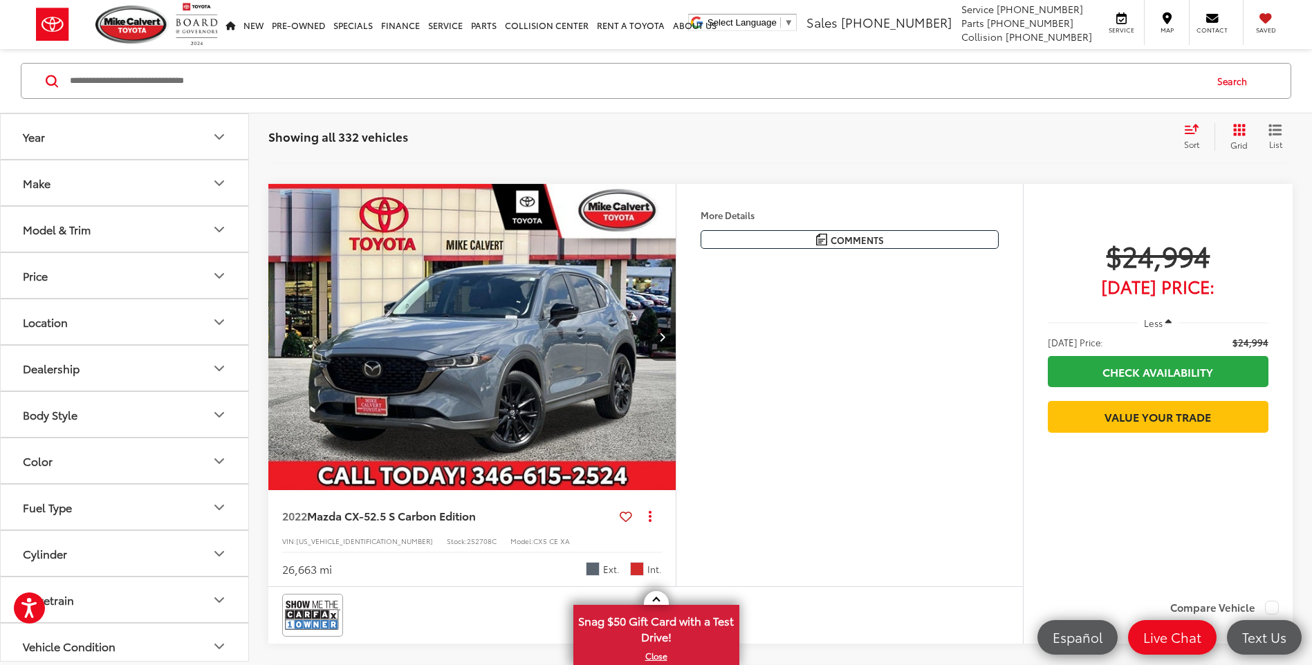
scroll to position [3963, 0]
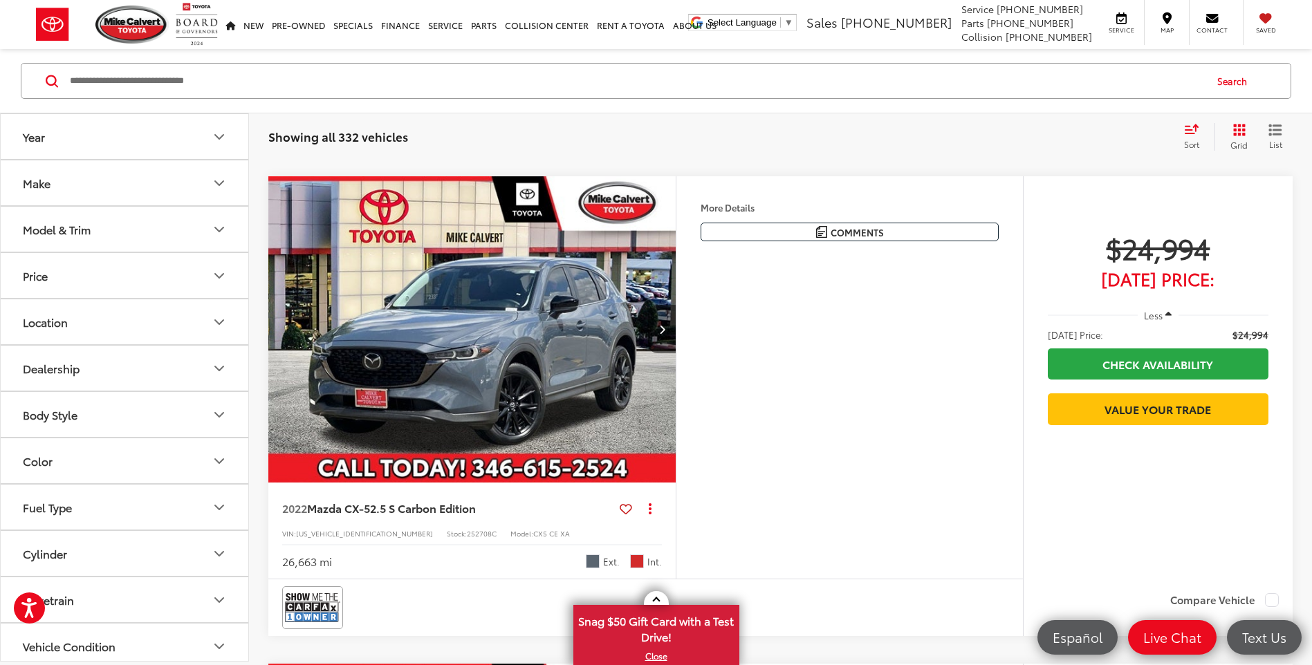
click at [667, 353] on button "Next image" at bounding box center [662, 329] width 28 height 48
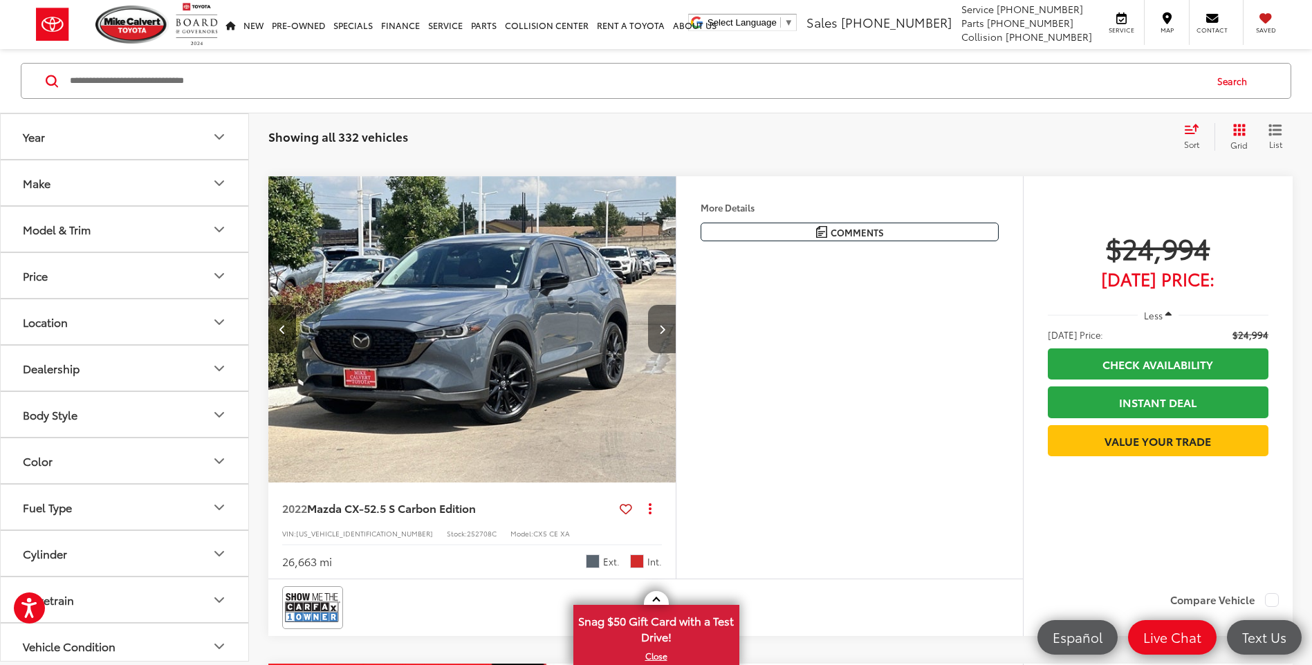
click at [667, 350] on button "Next image" at bounding box center [662, 329] width 28 height 48
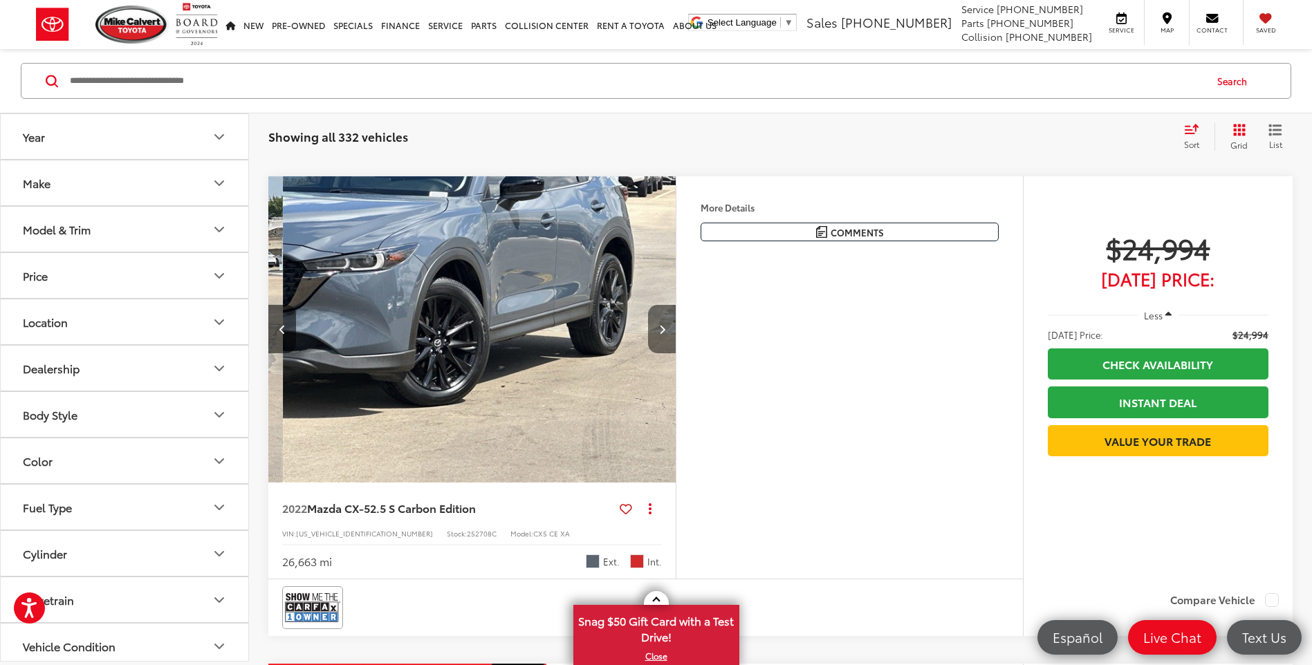
scroll to position [0, 819]
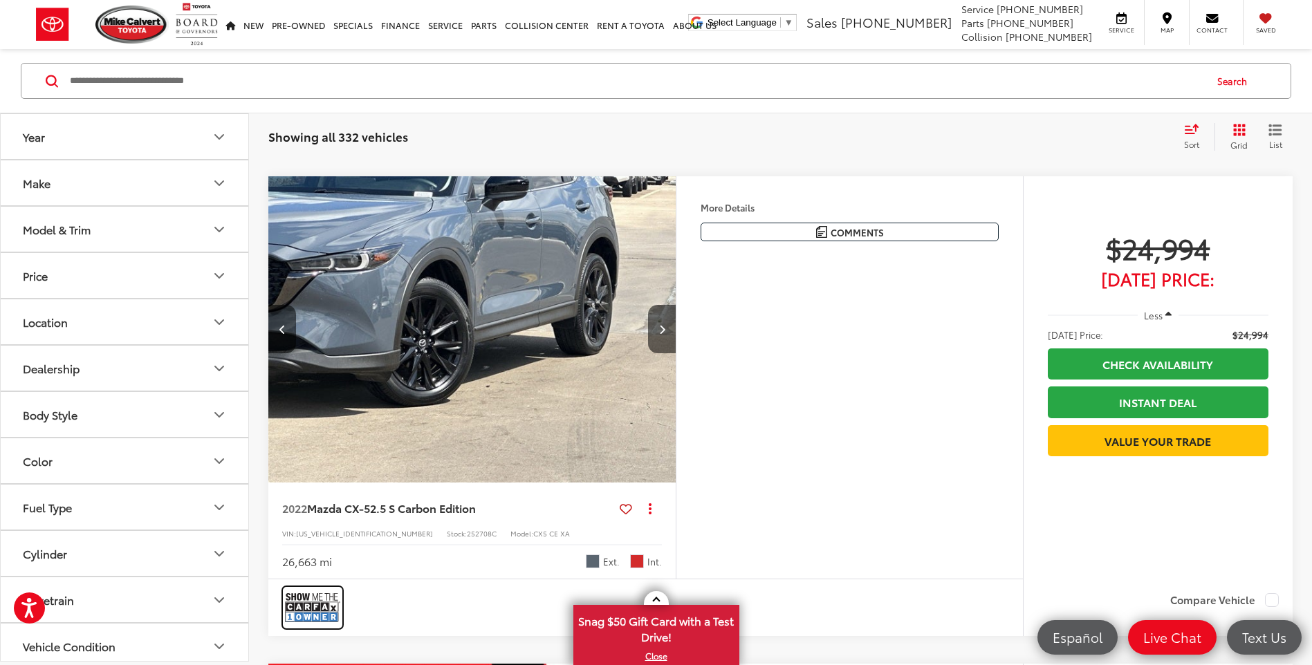
click at [322, 613] on img at bounding box center [312, 607] width 55 height 37
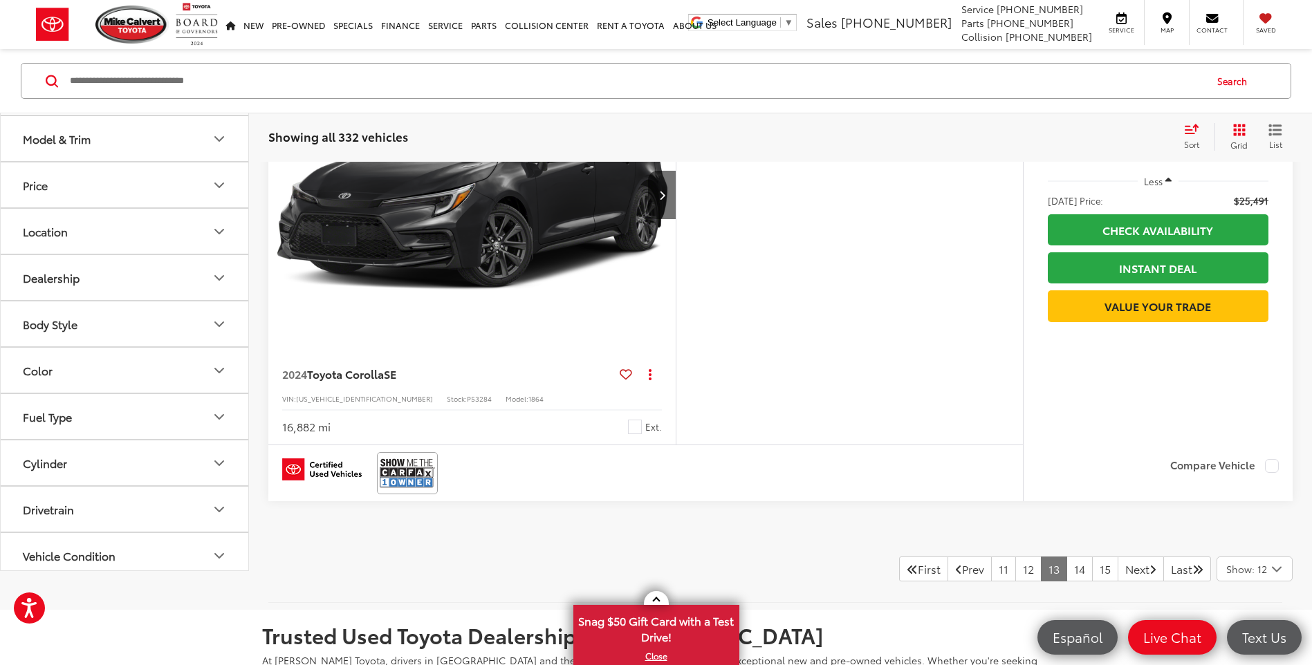
scroll to position [5830, 0]
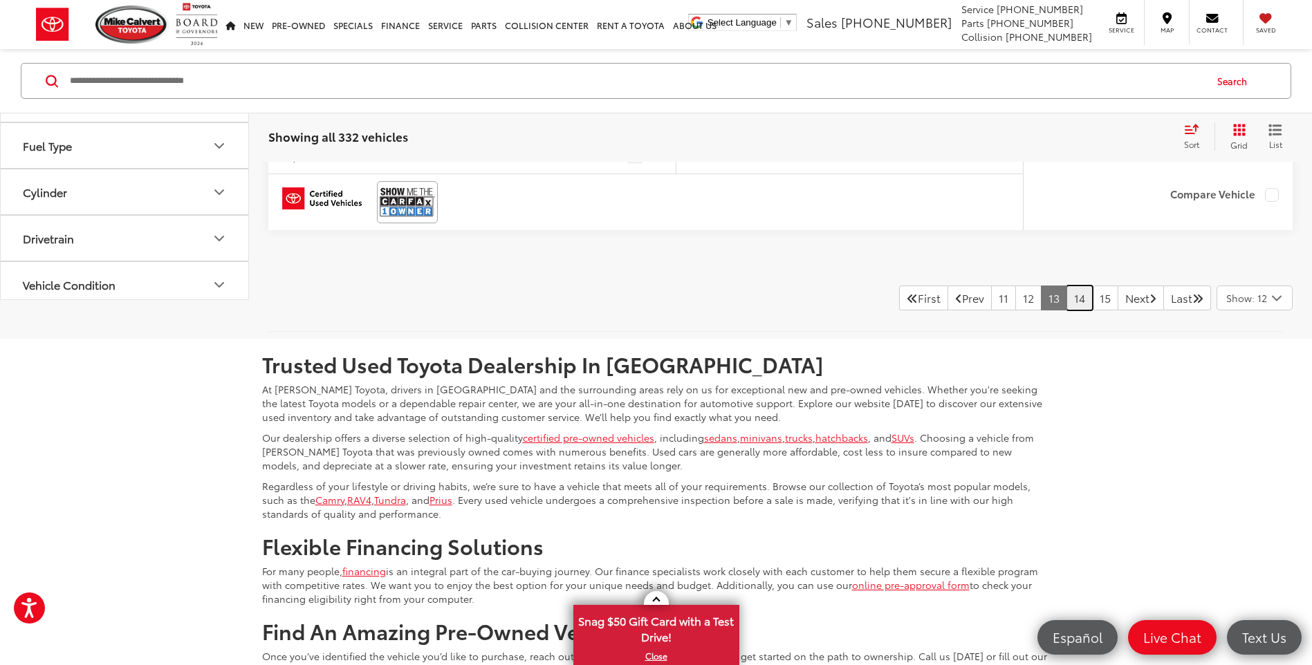
click at [1067, 304] on link "14" at bounding box center [1080, 298] width 26 height 25
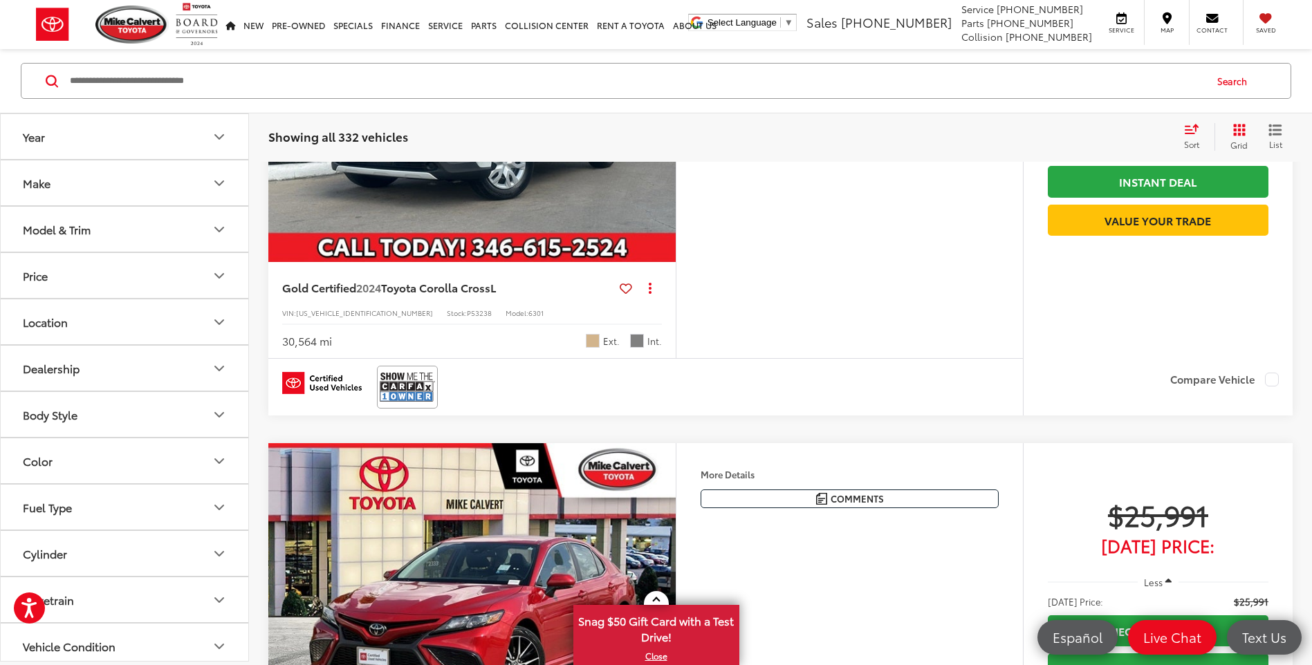
scroll to position [3479, 0]
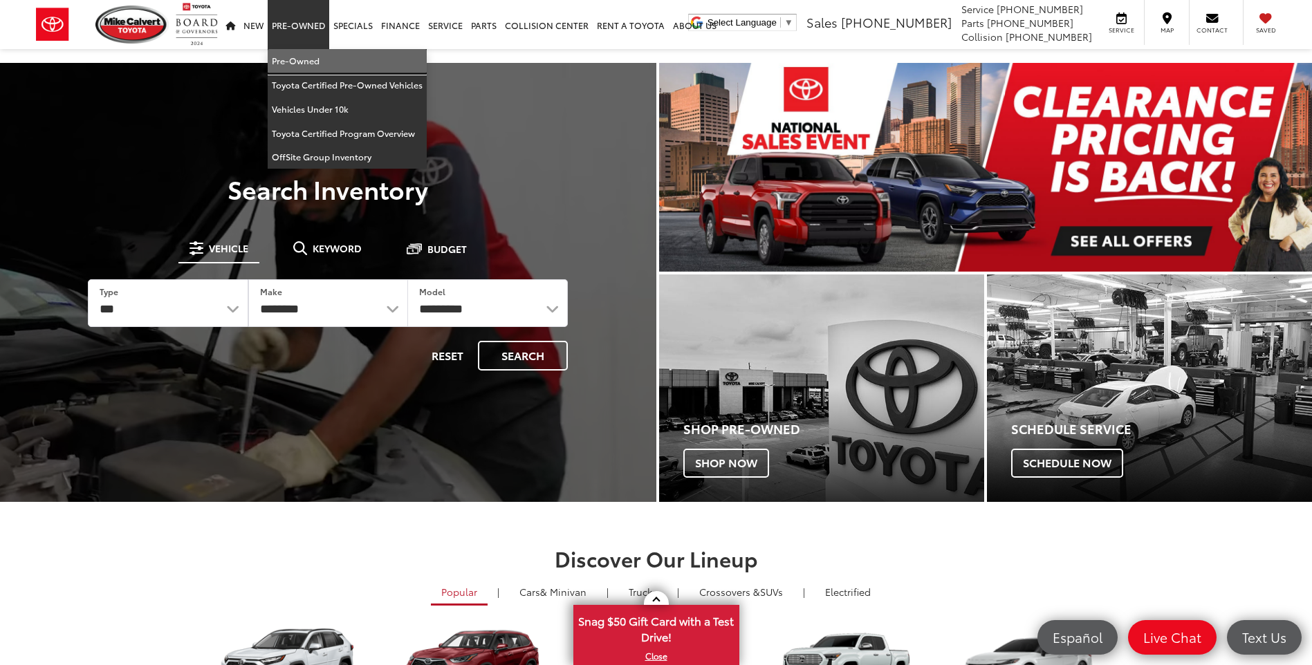
click at [291, 57] on link "Pre-Owned" at bounding box center [347, 61] width 159 height 24
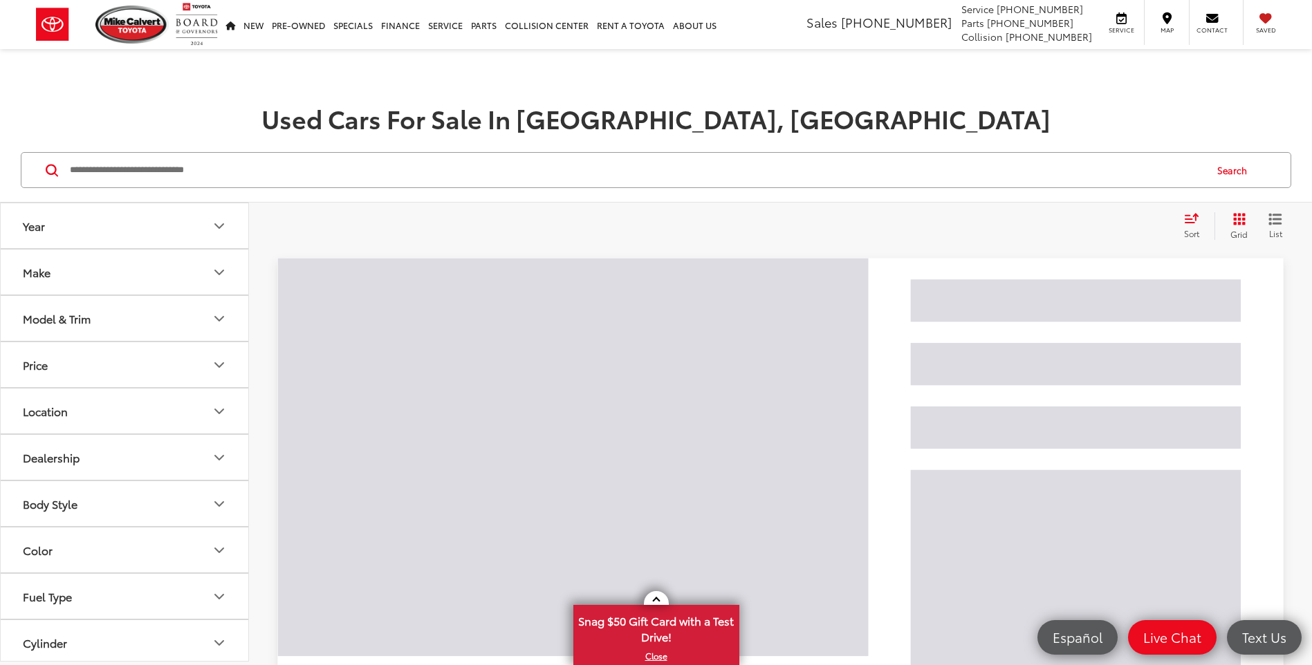
click at [310, 176] on input "Search by Make, Model, or Keyword" at bounding box center [636, 170] width 1136 height 33
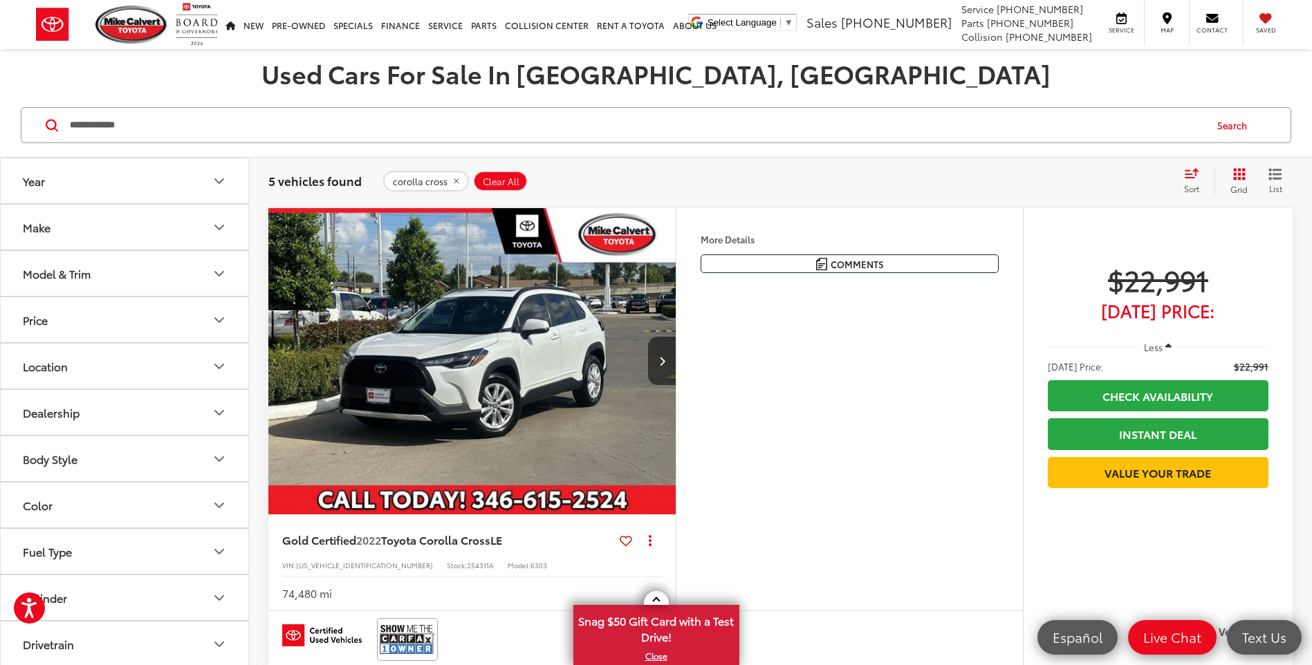
scroll to position [69, 0]
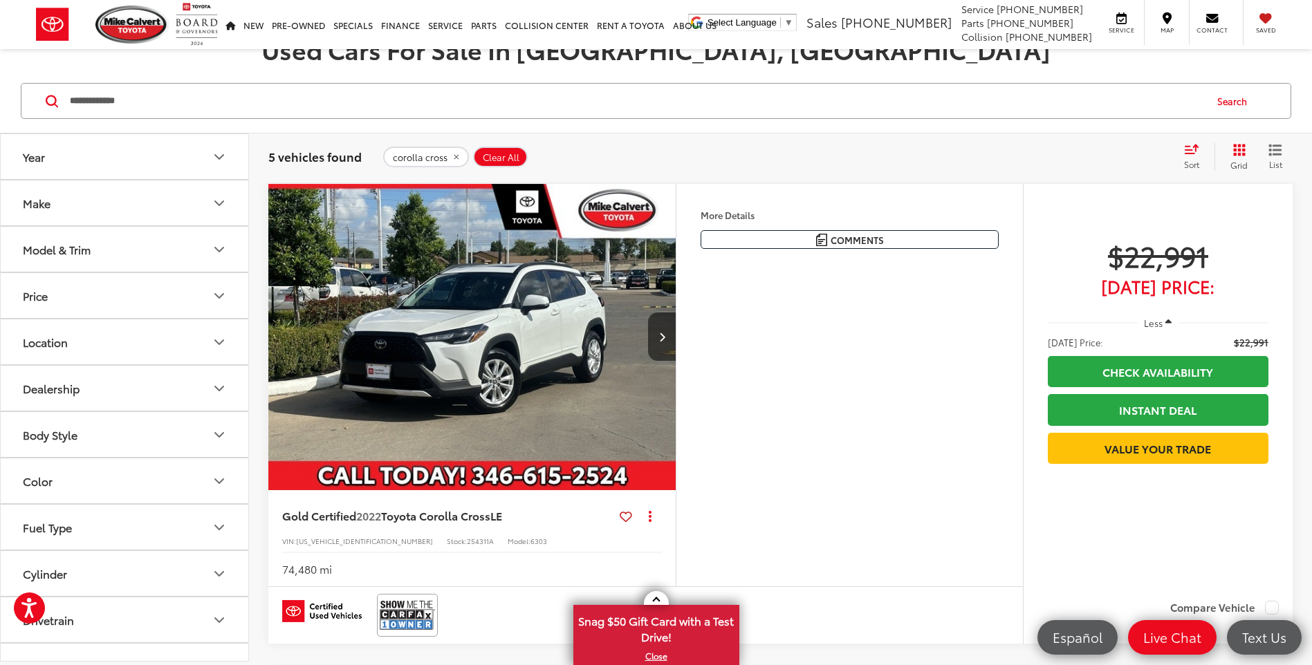
click at [169, 109] on input "**********" at bounding box center [636, 100] width 1136 height 33
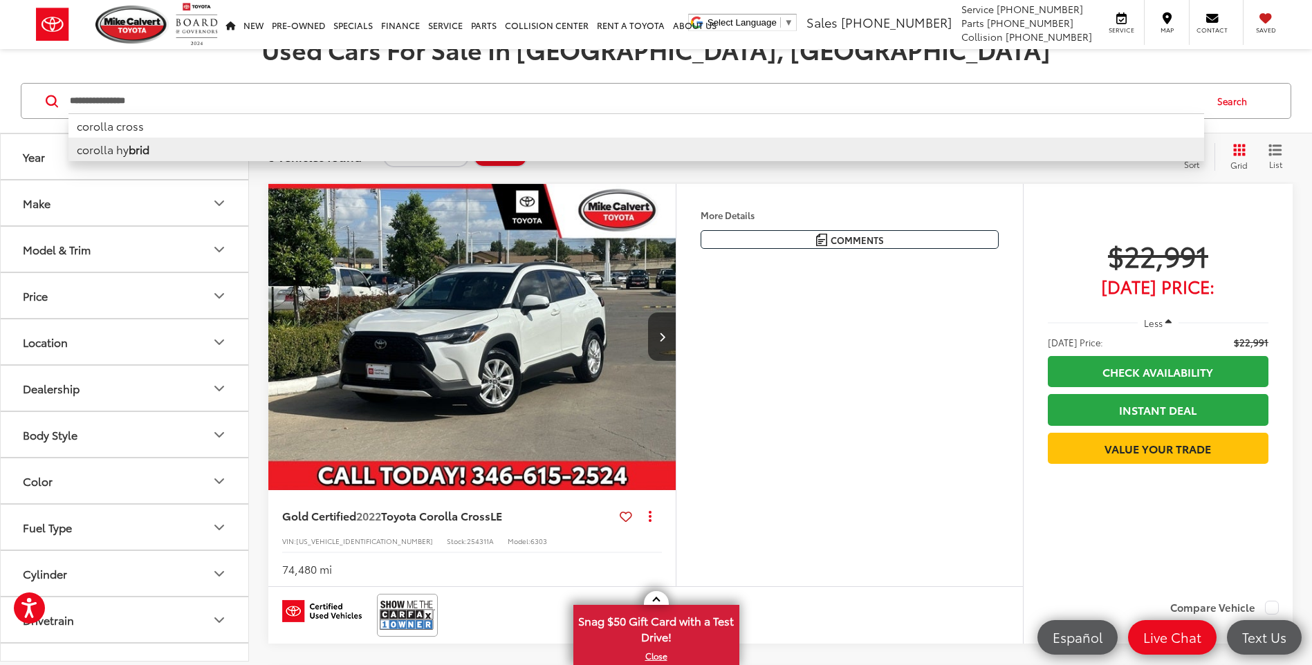
click at [168, 145] on li "corolla hy brid" at bounding box center [636, 150] width 1136 height 24
type input "**********"
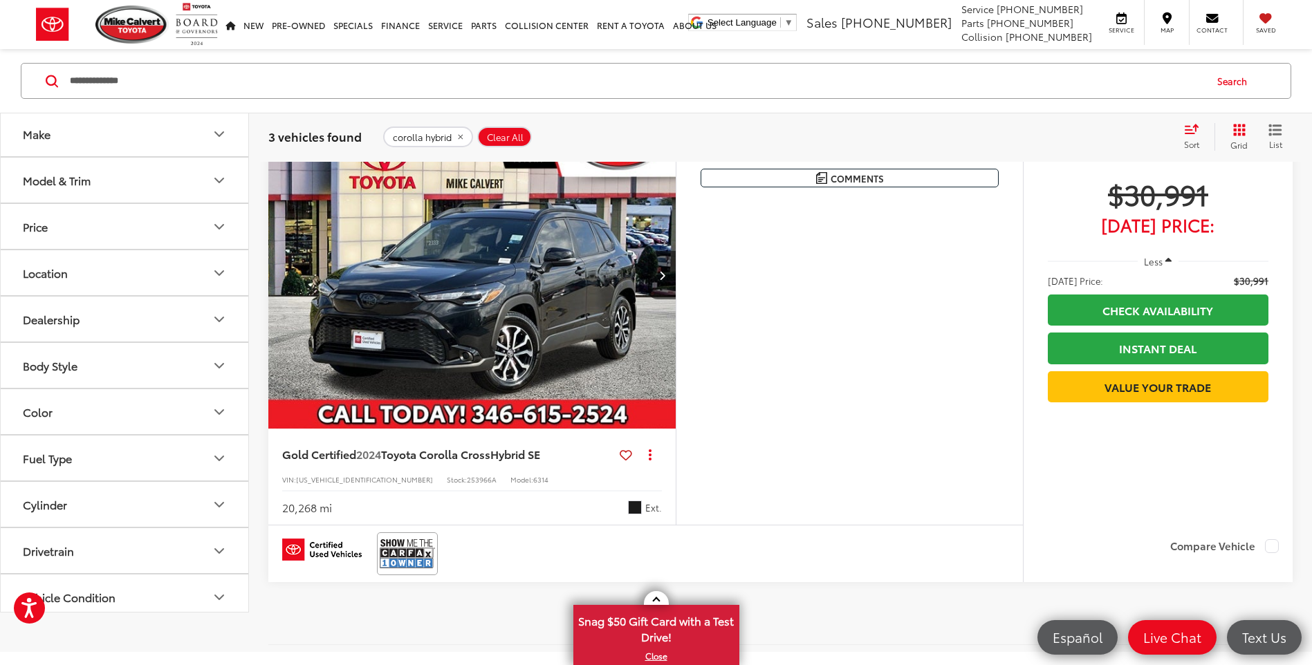
scroll to position [1107, 0]
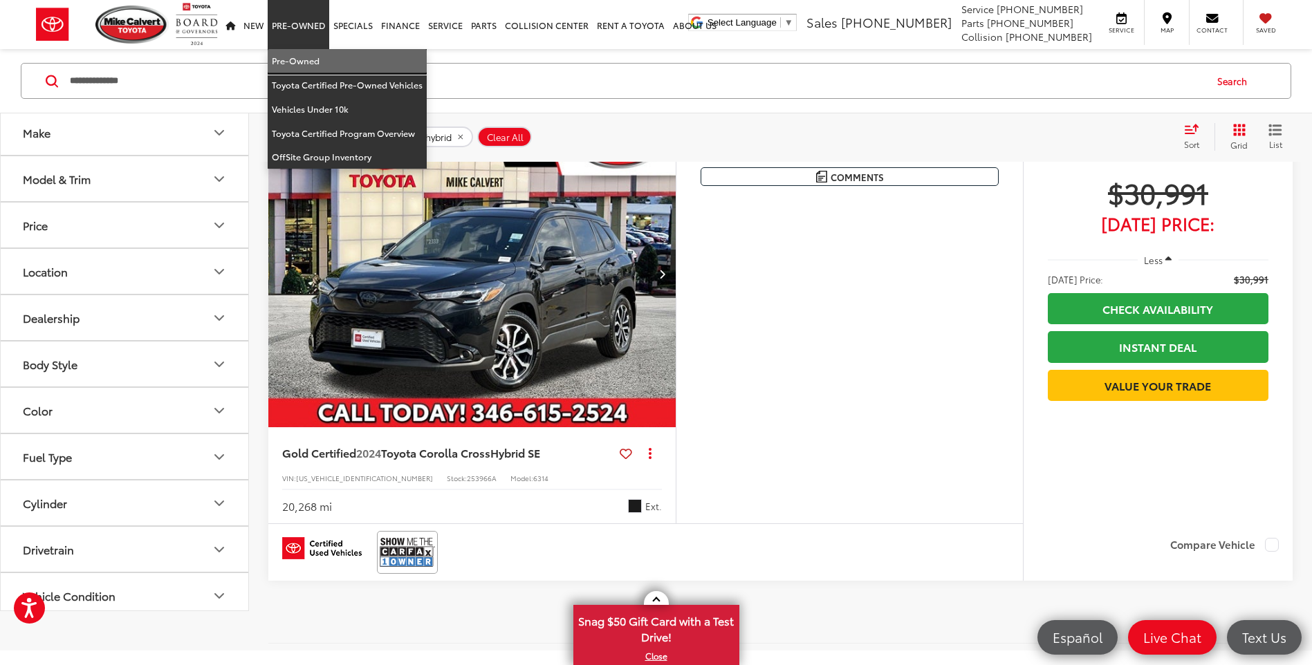
click at [295, 58] on link "Pre-Owned" at bounding box center [347, 61] width 159 height 24
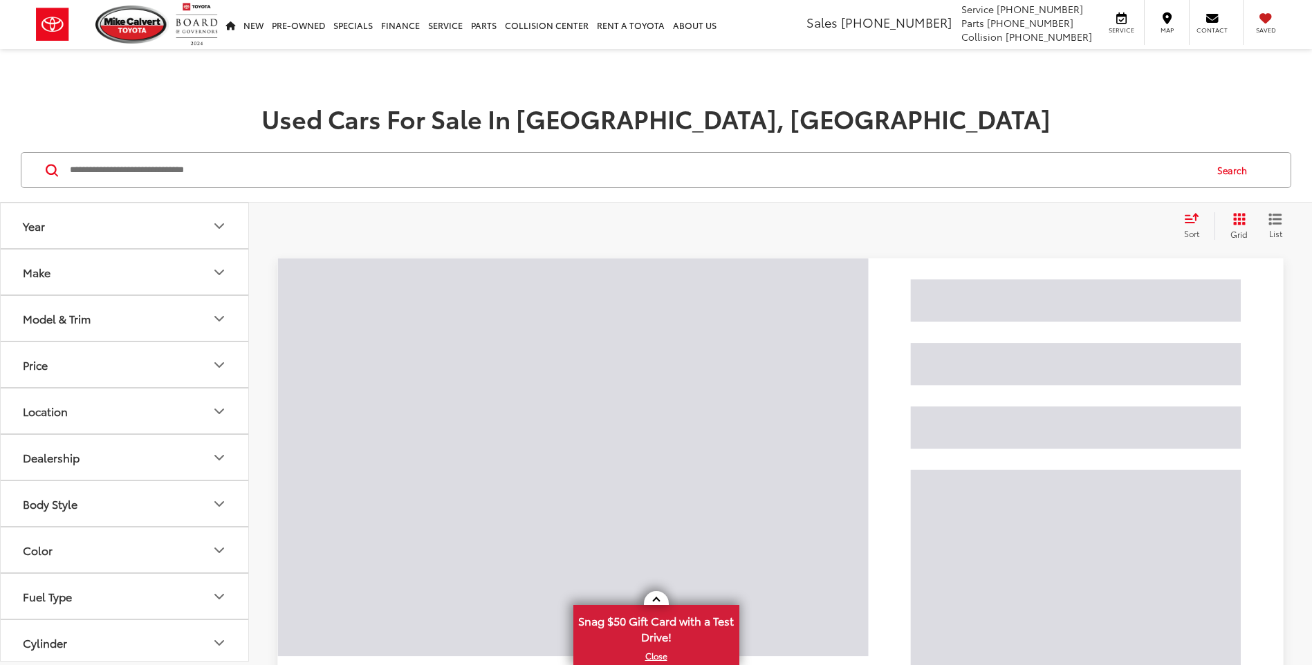
click at [1192, 217] on icon "Select sort value" at bounding box center [1191, 218] width 15 height 10
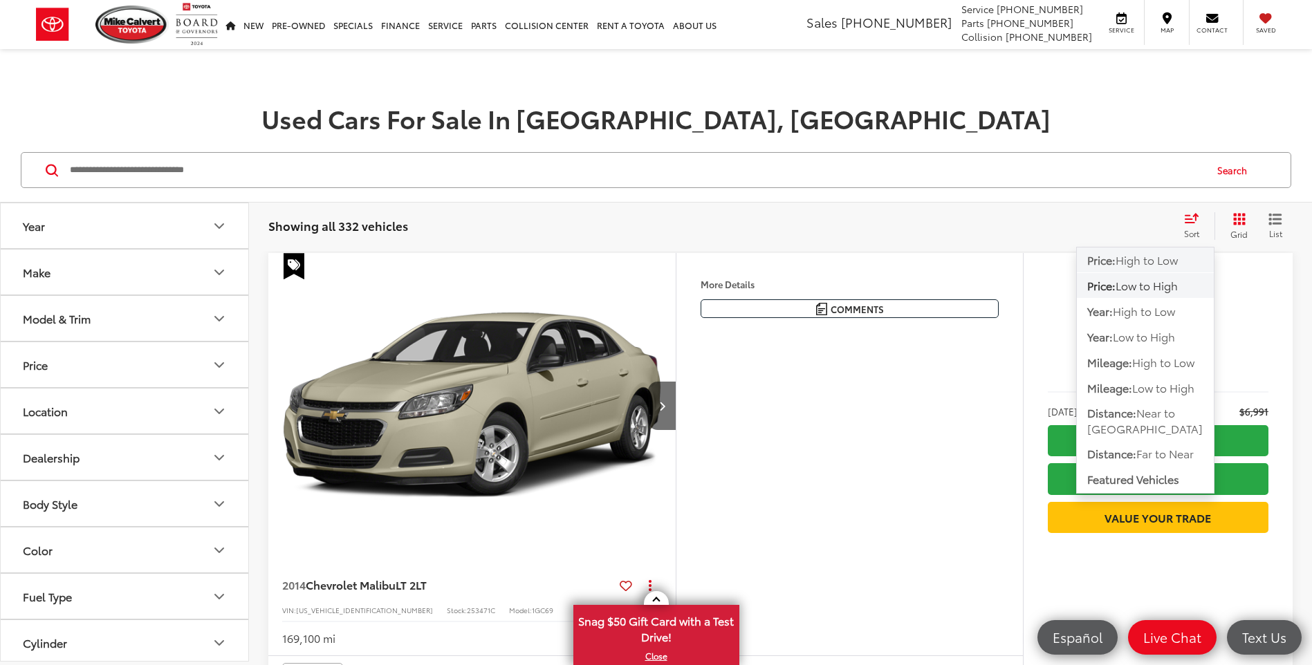
click at [1141, 261] on span "High to Low" at bounding box center [1147, 260] width 62 height 16
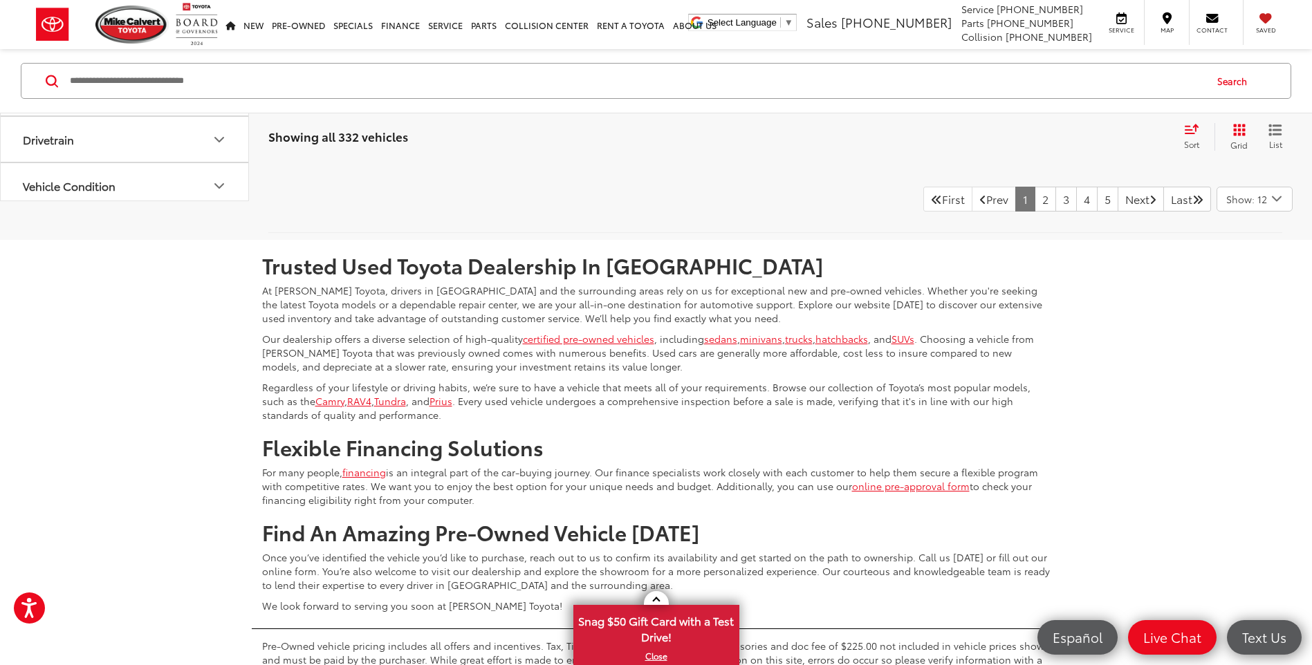
scroll to position [5879, 0]
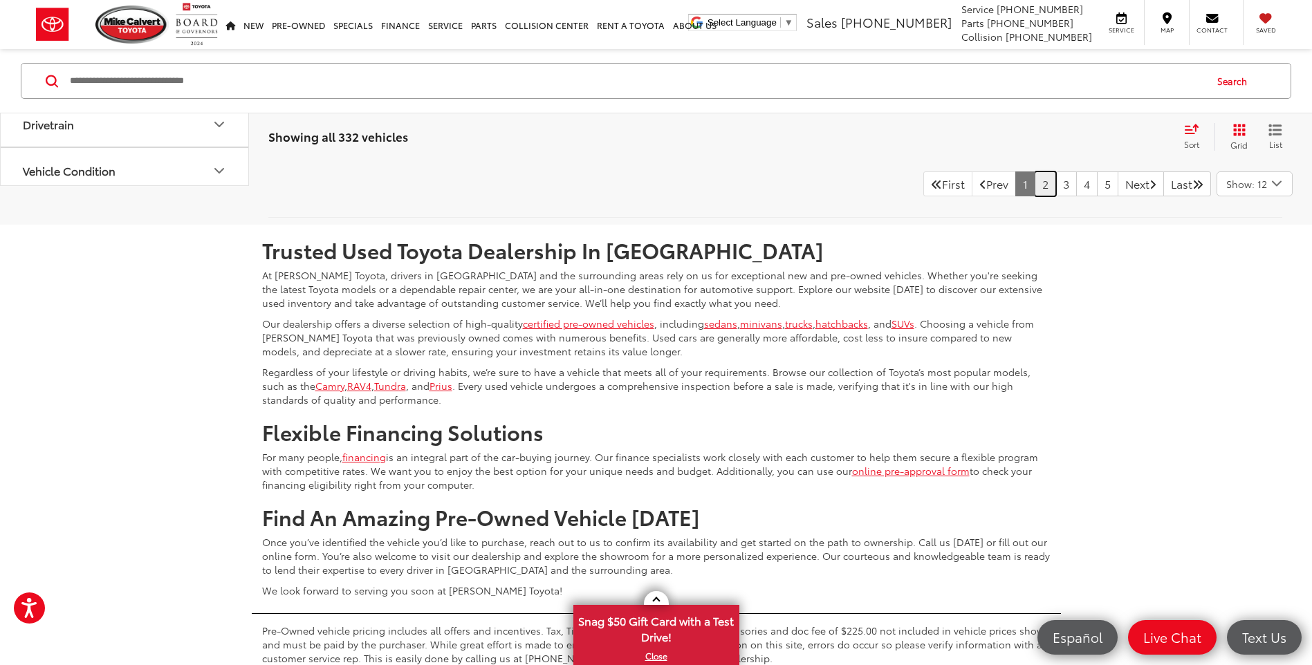
click at [1035, 196] on link "2" at bounding box center [1045, 184] width 21 height 25
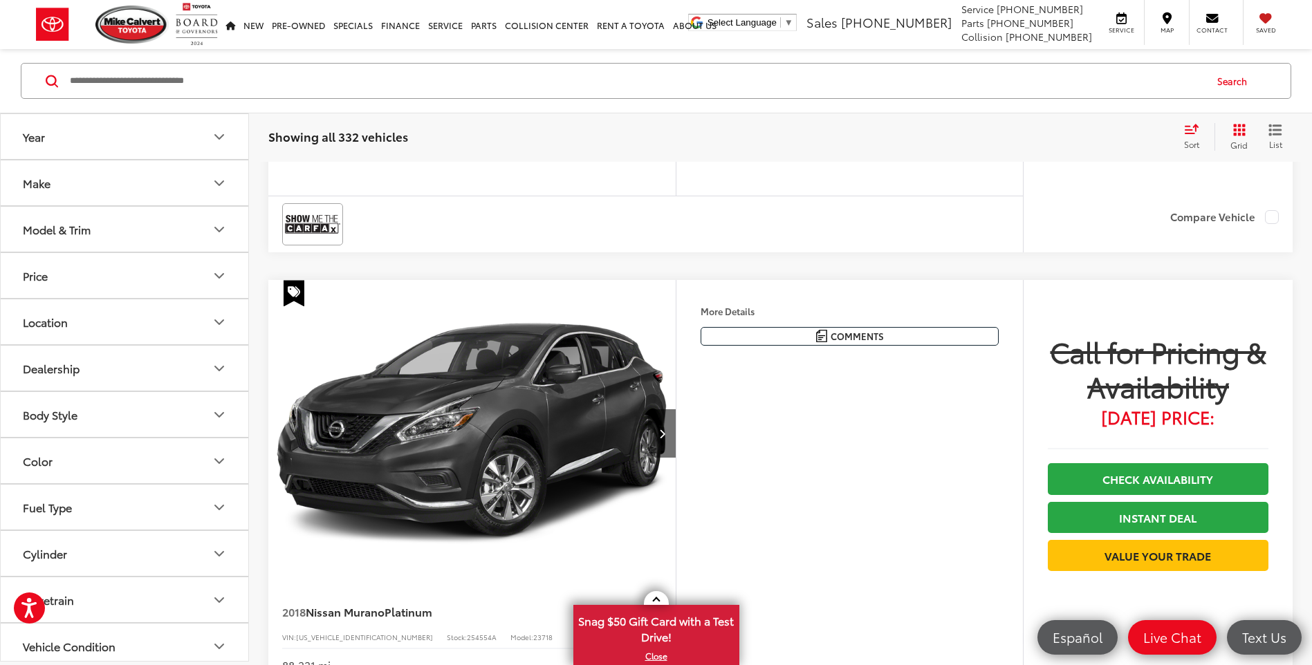
scroll to position [1542, 0]
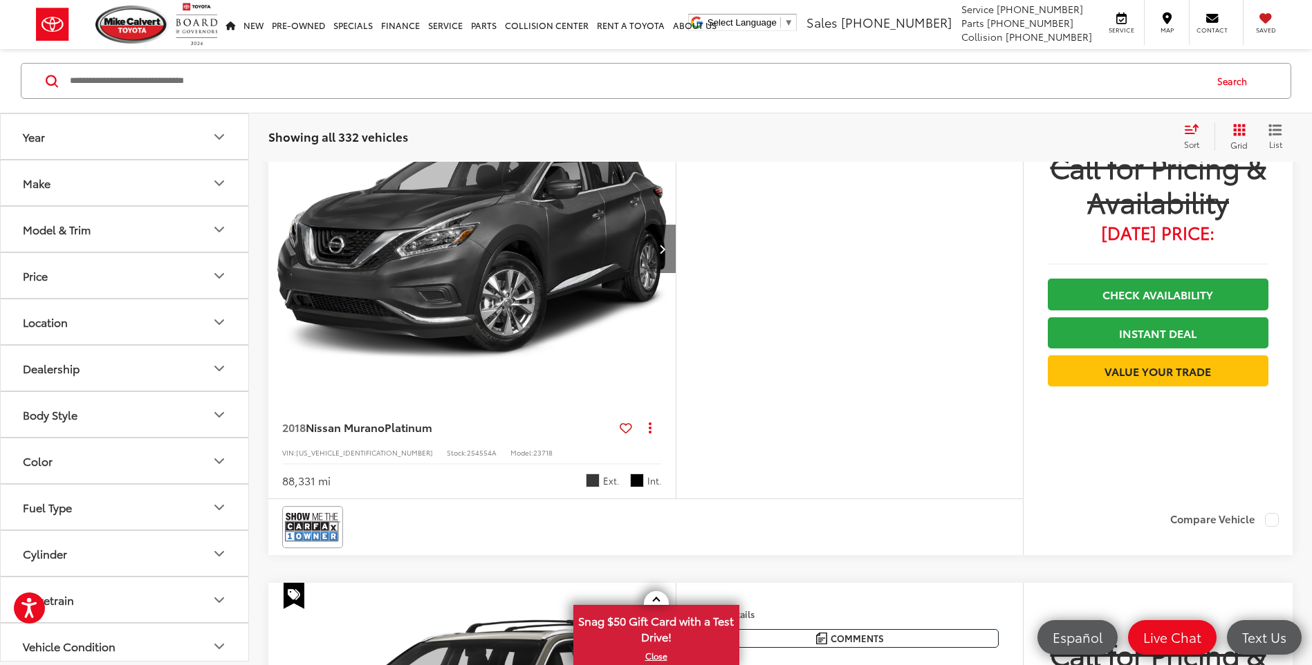
click at [659, 254] on icon "Next image" at bounding box center [662, 249] width 6 height 10
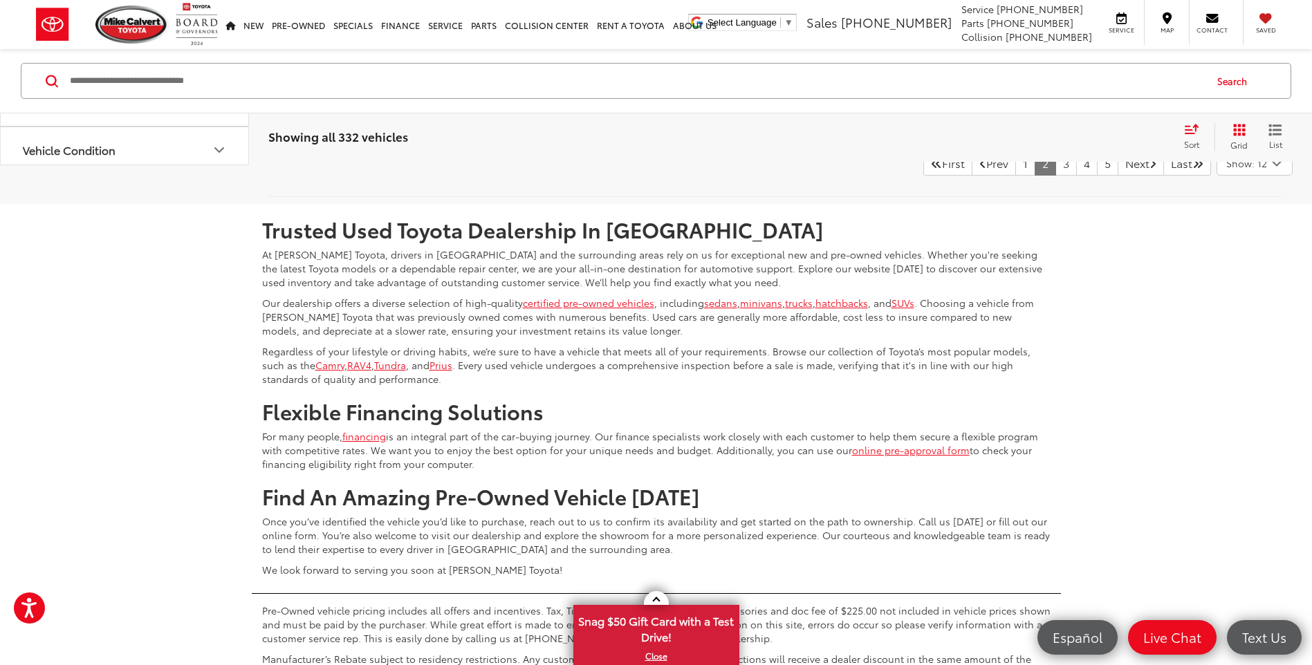
scroll to position [5761, 0]
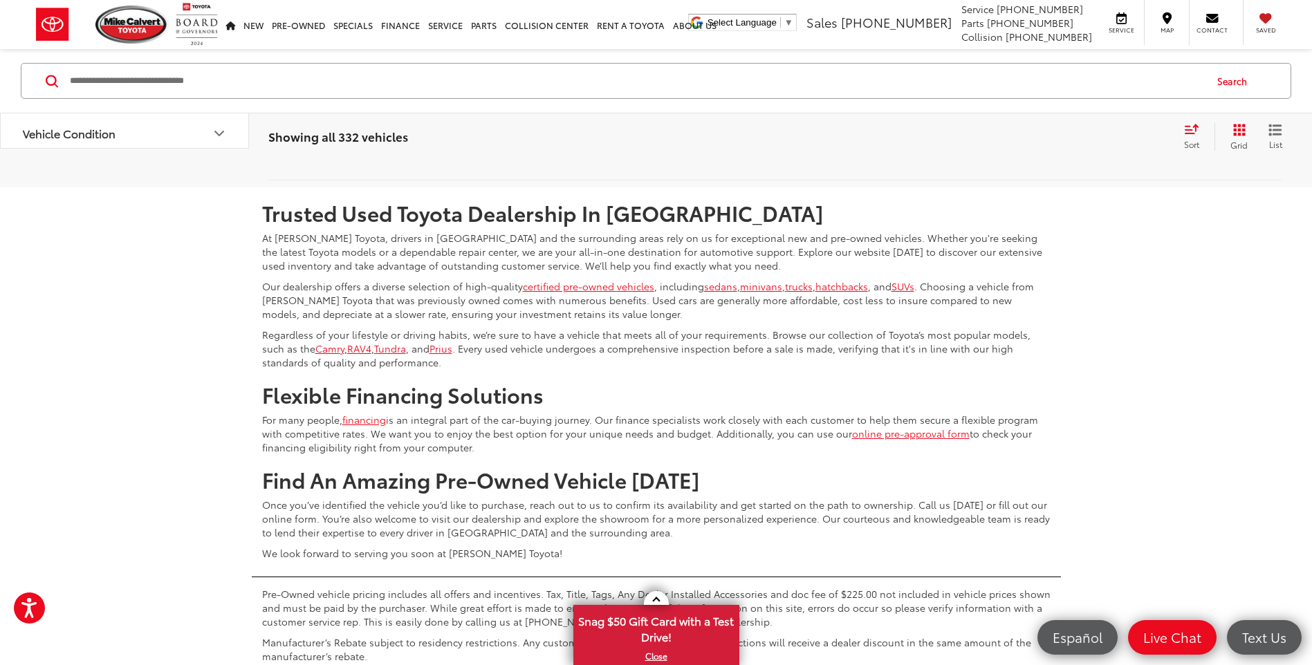
click at [1056, 159] on link "3" at bounding box center [1066, 146] width 21 height 25
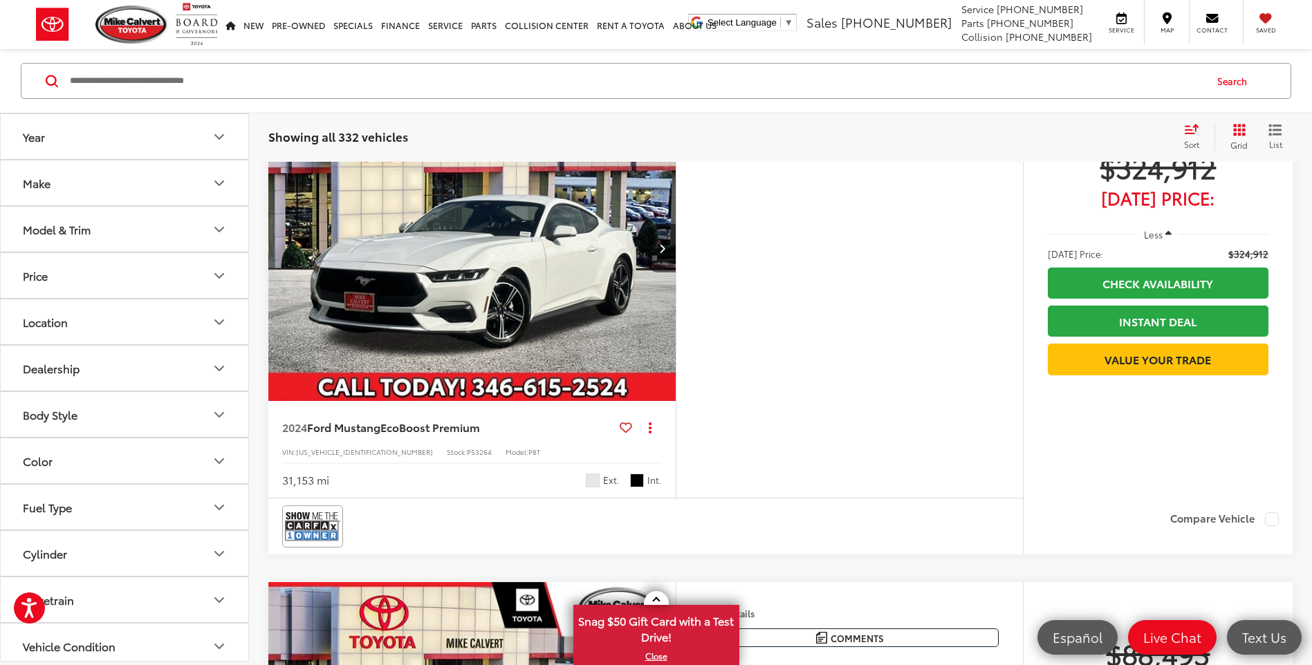
scroll to position [643, 0]
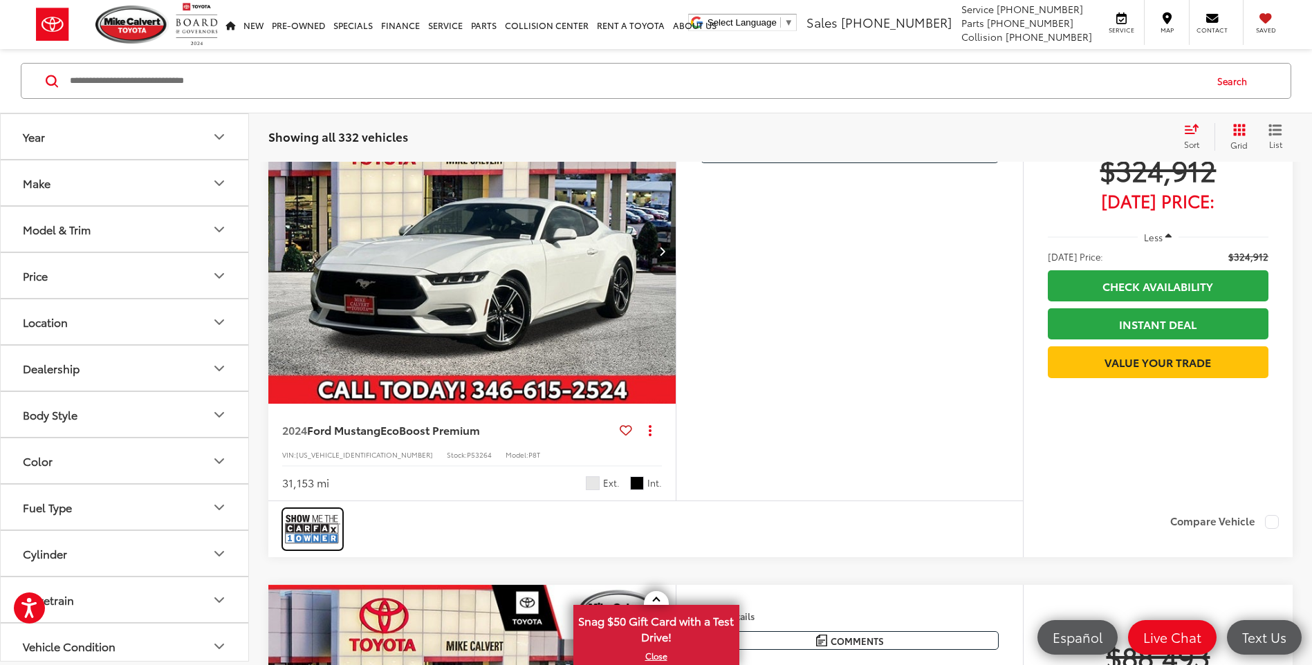
click at [301, 547] on img at bounding box center [312, 529] width 55 height 37
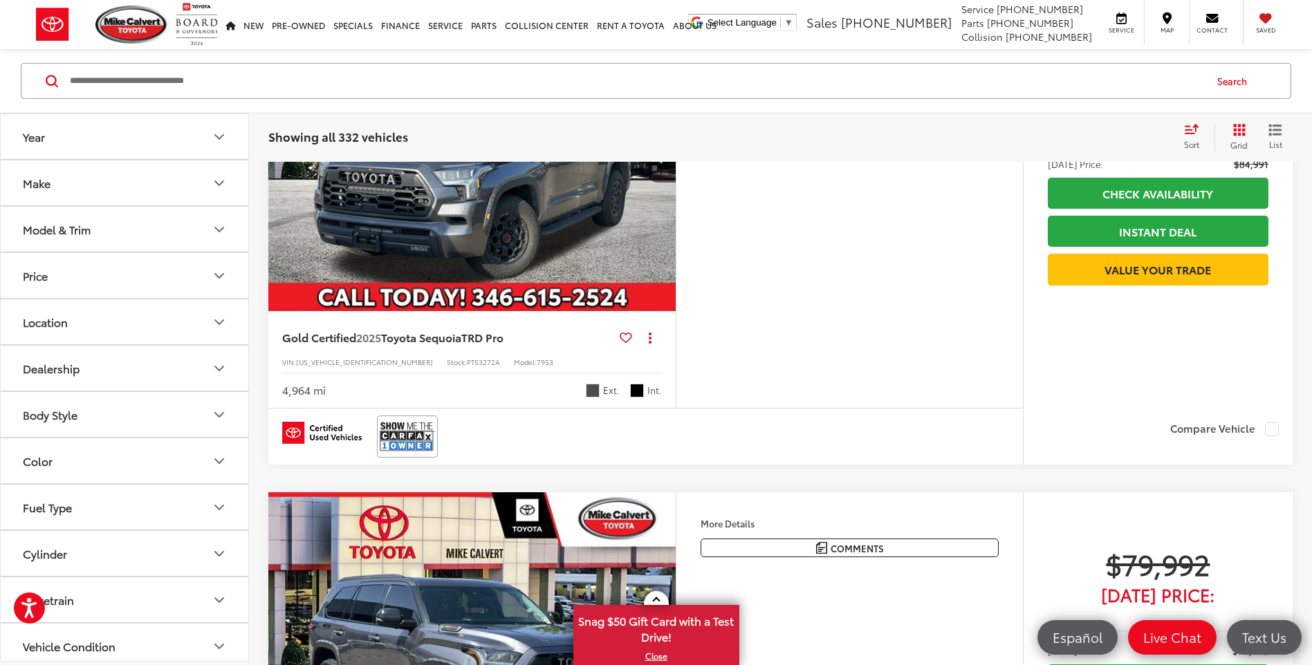
scroll to position [2026, 0]
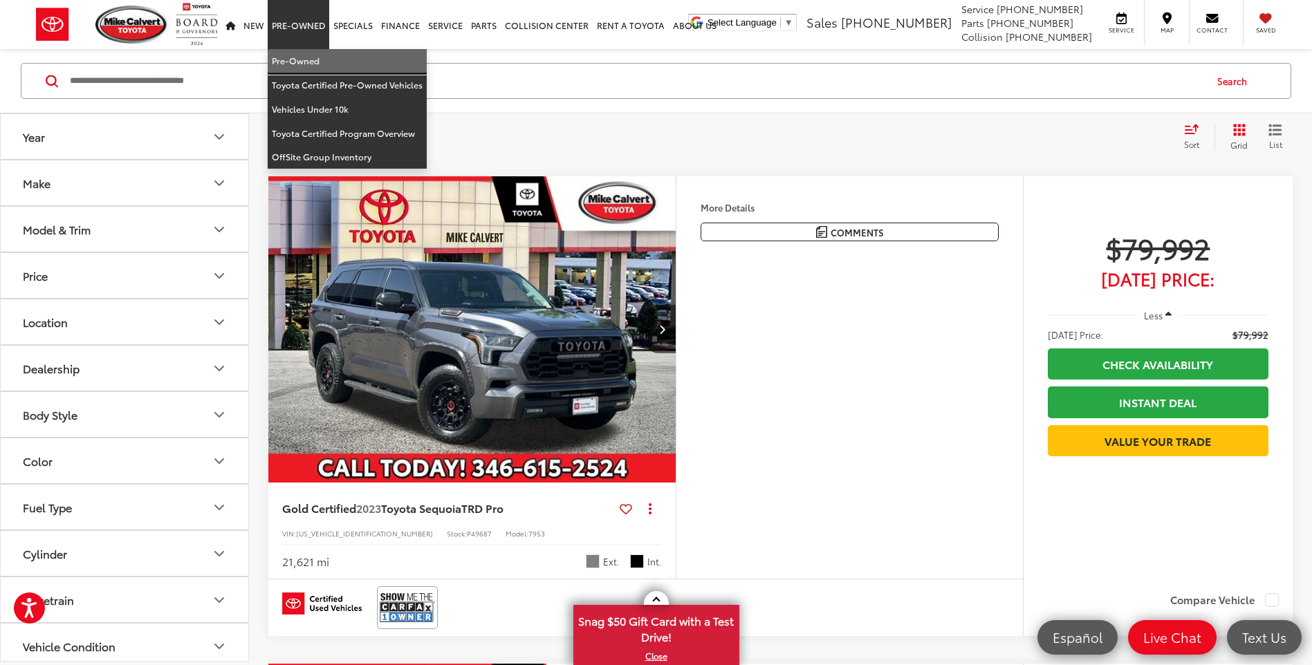
click at [315, 67] on link "Pre-Owned" at bounding box center [347, 61] width 159 height 24
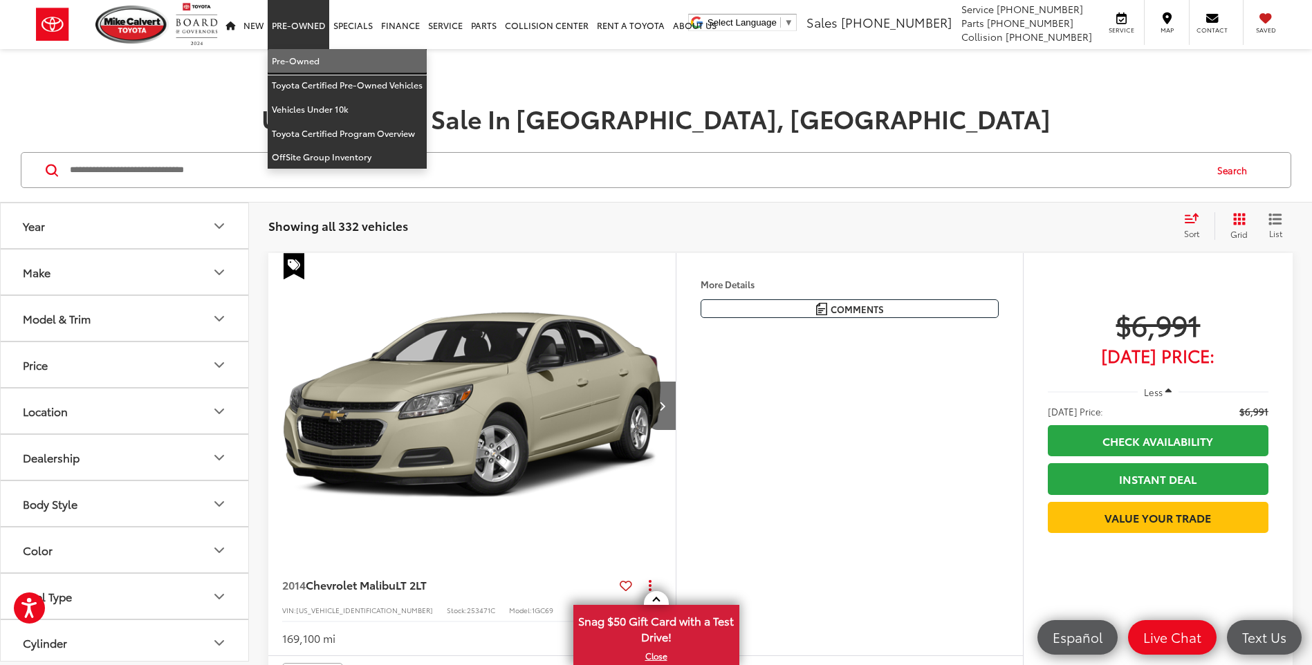
click at [326, 62] on link "Pre-Owned" at bounding box center [347, 61] width 159 height 24
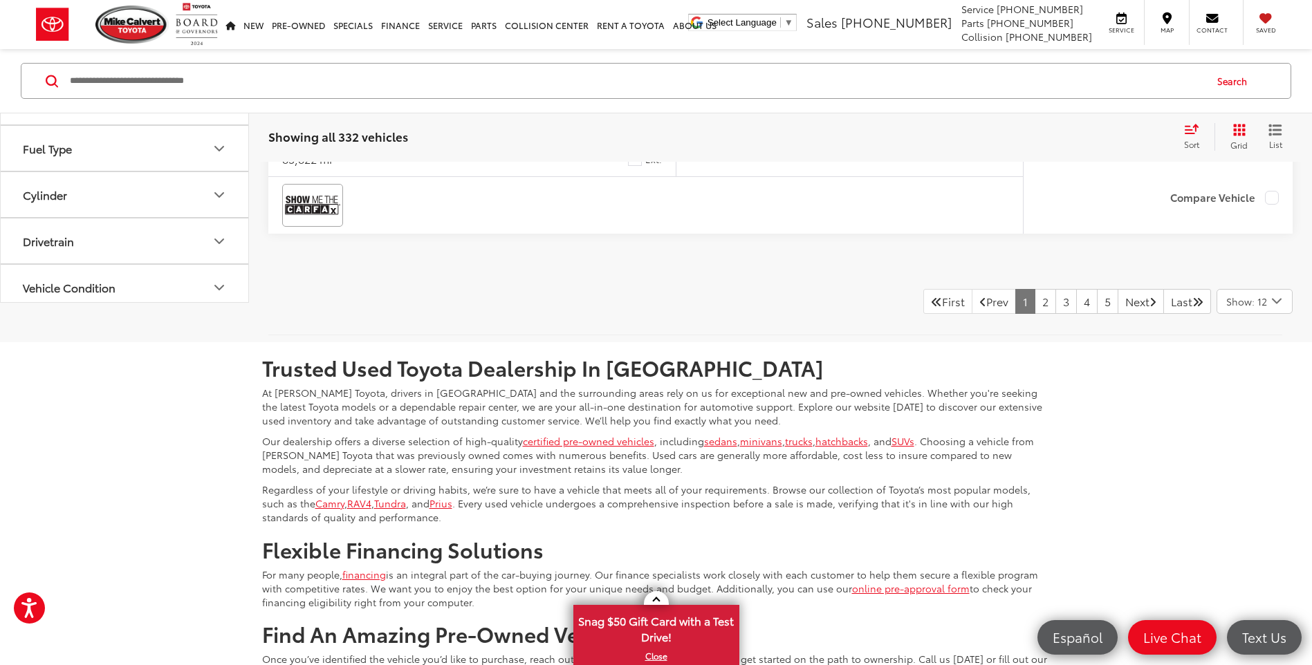
scroll to position [5949, 0]
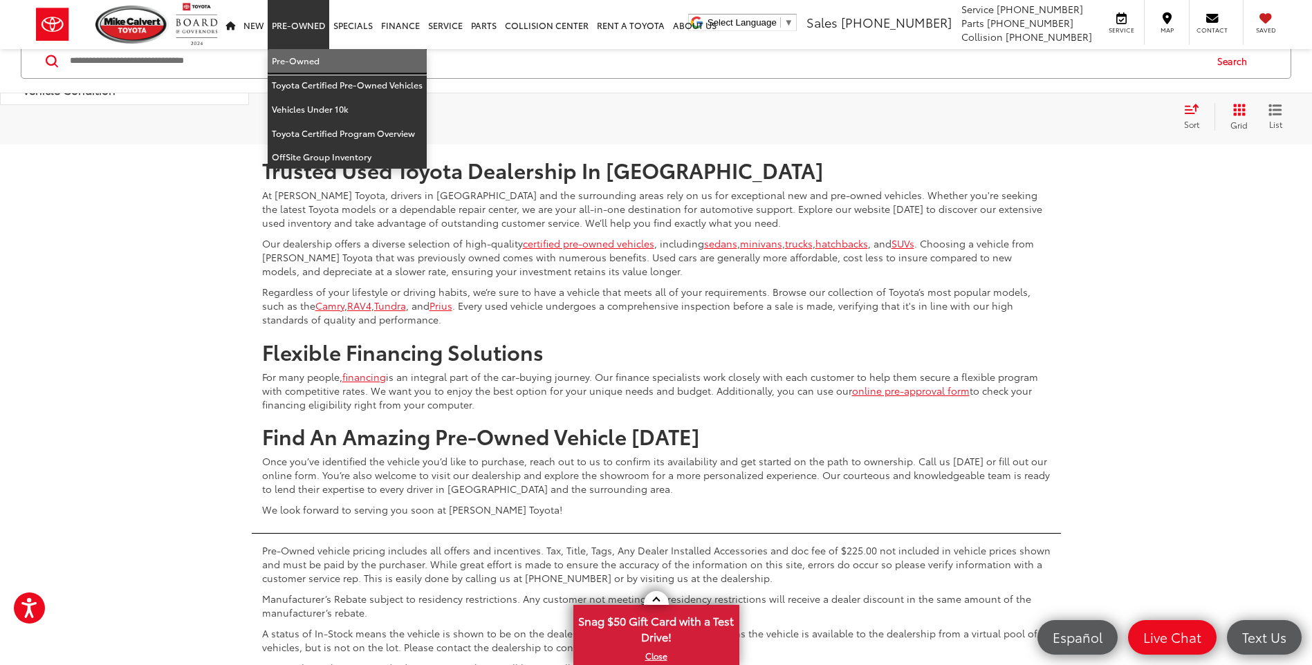
drag, startPoint x: 299, startPoint y: 55, endPoint x: 29, endPoint y: 95, distance: 272.7
click at [299, 55] on link "Pre-Owned" at bounding box center [347, 61] width 159 height 24
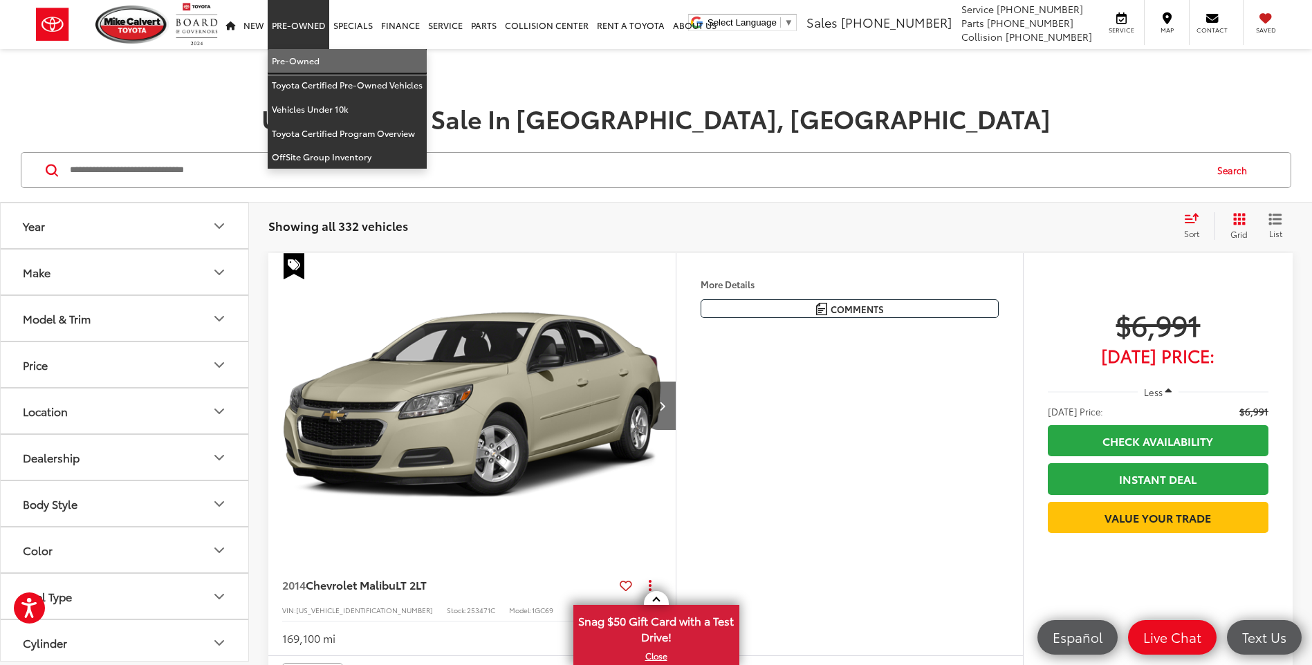
click at [304, 55] on link "Pre-Owned" at bounding box center [347, 61] width 159 height 24
